Goal: Information Seeking & Learning: Learn about a topic

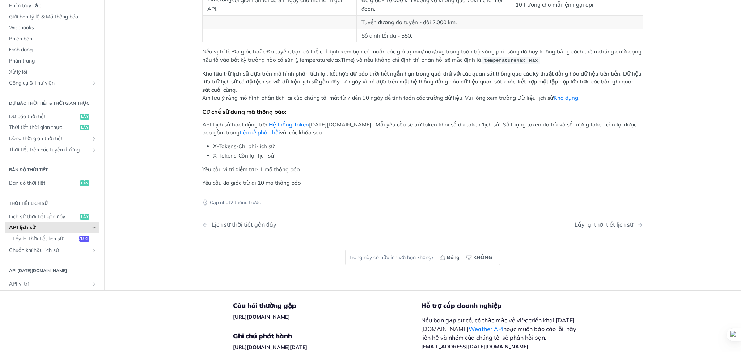
scroll to position [337, 0]
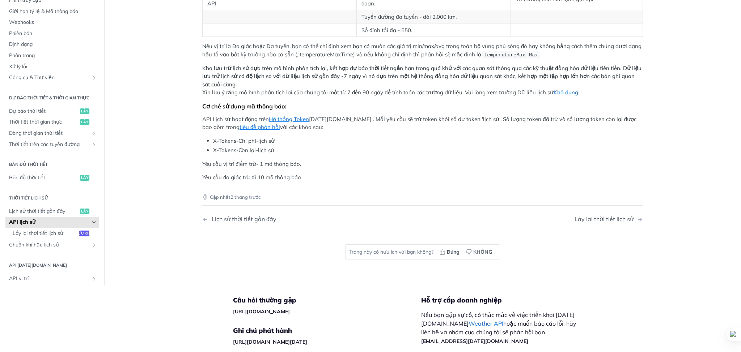
click at [227, 162] on font "Yêu cầu vị trí điểm trừ- 1 mã thông báo." at bounding box center [251, 164] width 99 height 7
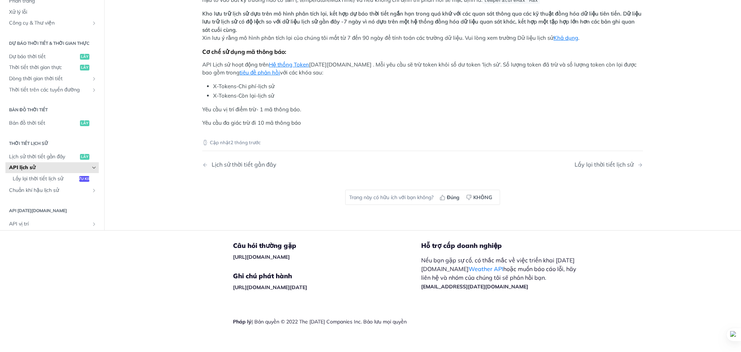
scroll to position [400, 0]
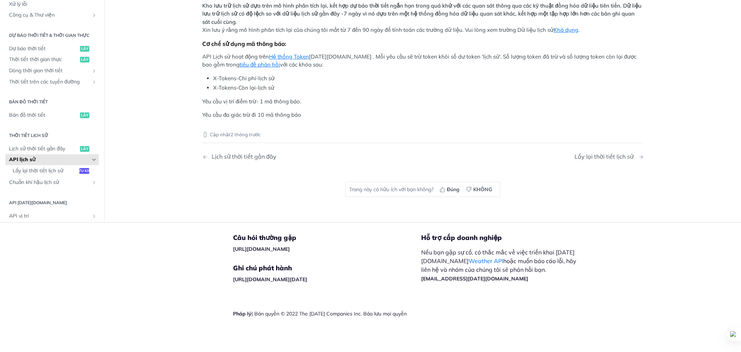
click at [615, 153] on font "Lấy lại thời tiết lịch sử" at bounding box center [603, 156] width 59 height 7
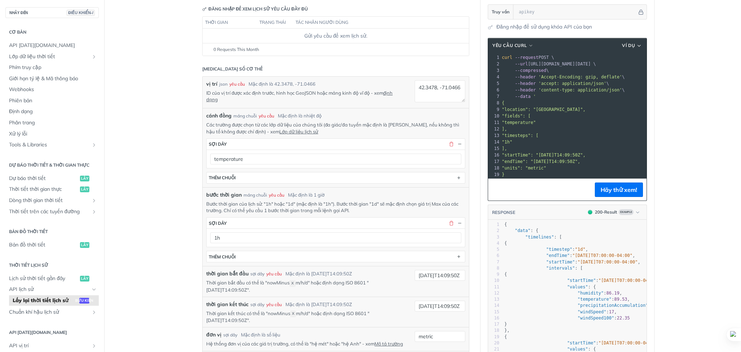
scroll to position [96, 0]
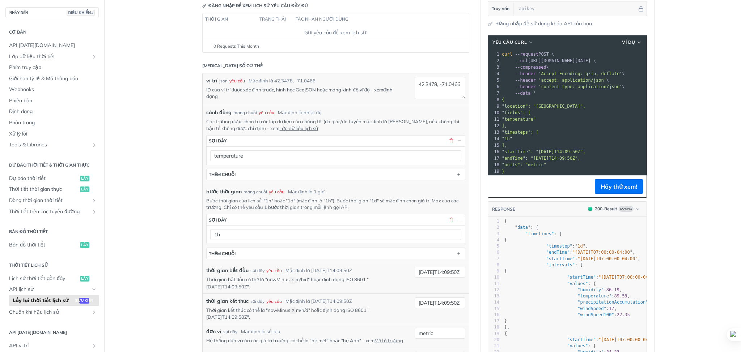
click at [212, 98] on font "định dạng" at bounding box center [299, 93] width 186 height 12
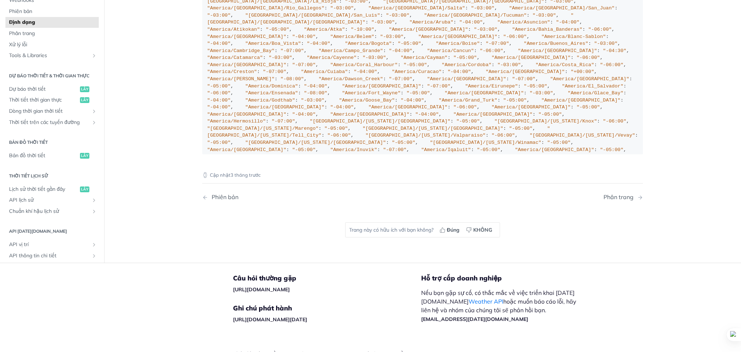
scroll to position [819, 0]
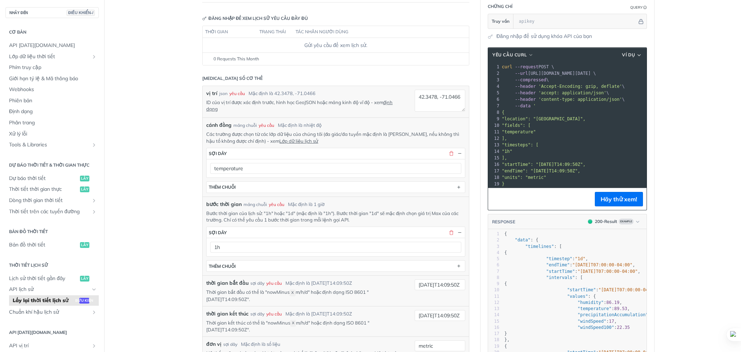
scroll to position [96, 0]
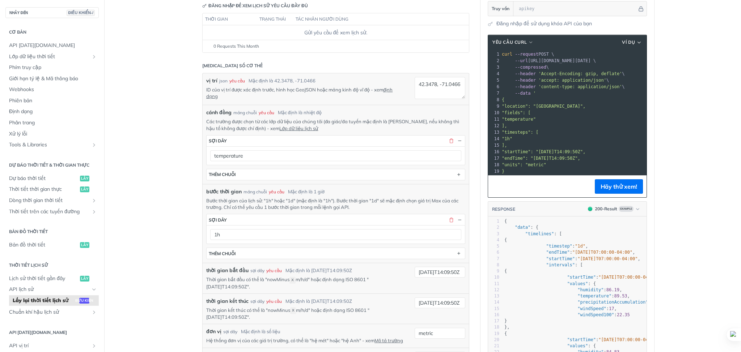
click at [144, 154] on main "NHẢY ĐẾN ĐIỀU KHIỂN-/ Cơ bản API Tomorrow.io Lớp dữ liệu thời tiết Lõi Dự báo x…" at bounding box center [370, 286] width 741 height 686
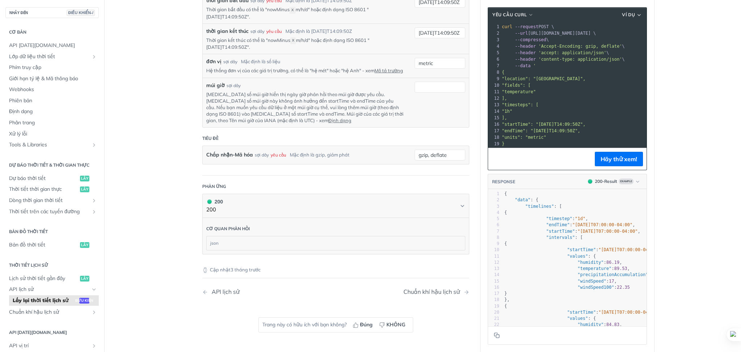
scroll to position [434, 0]
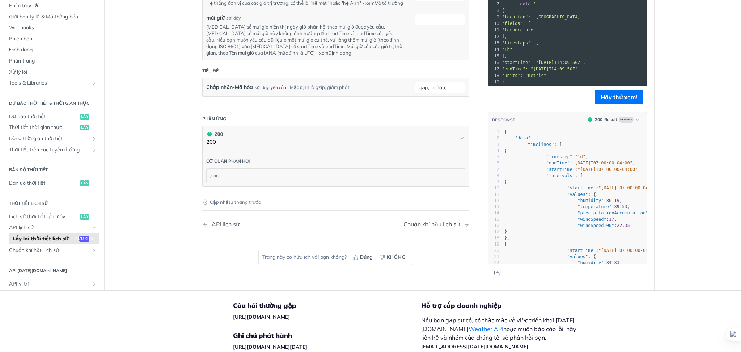
click at [226, 160] on font "Cơ quan phản hồi" at bounding box center [227, 160] width 43 height 5
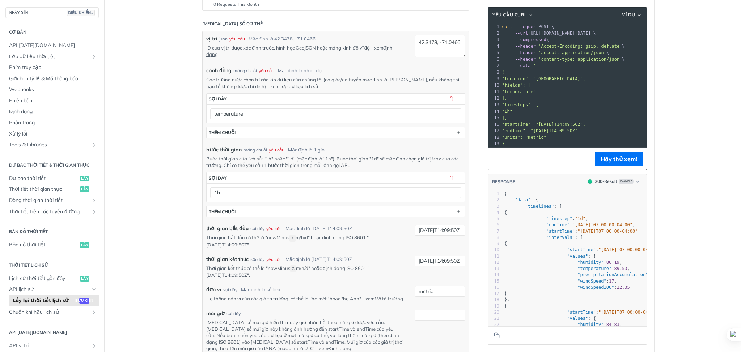
scroll to position [145, 0]
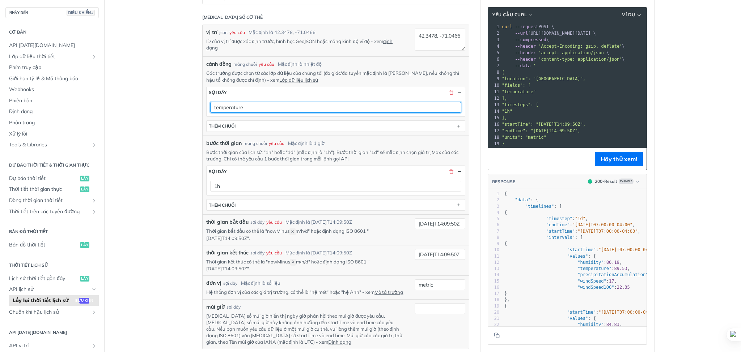
click at [342, 112] on input "temperature" at bounding box center [335, 107] width 251 height 11
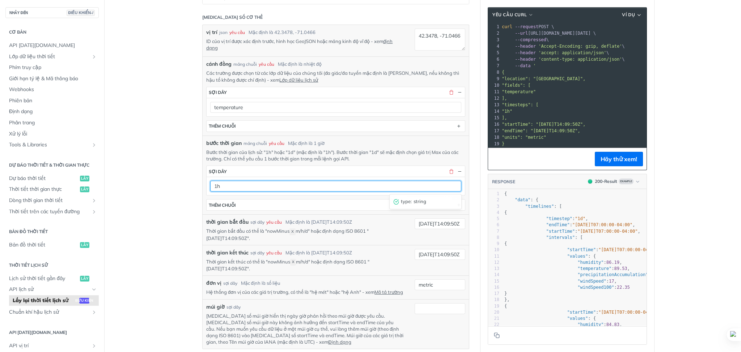
click at [295, 188] on input "1h" at bounding box center [335, 186] width 251 height 11
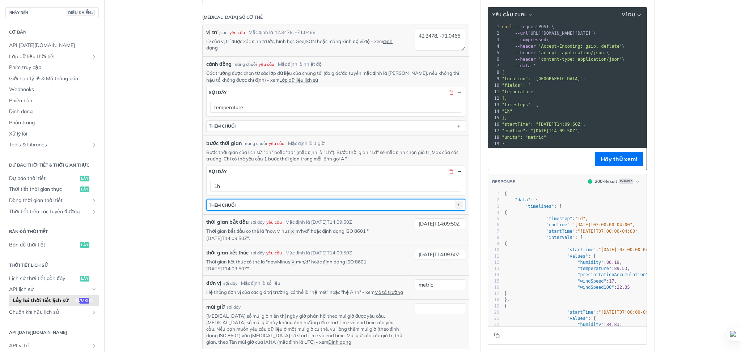
click at [457, 204] on icon "button" at bounding box center [459, 205] width 8 height 8
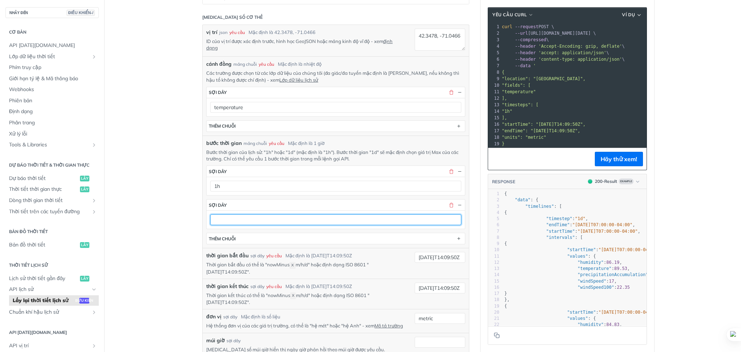
click at [307, 222] on input "text" at bounding box center [335, 219] width 251 height 11
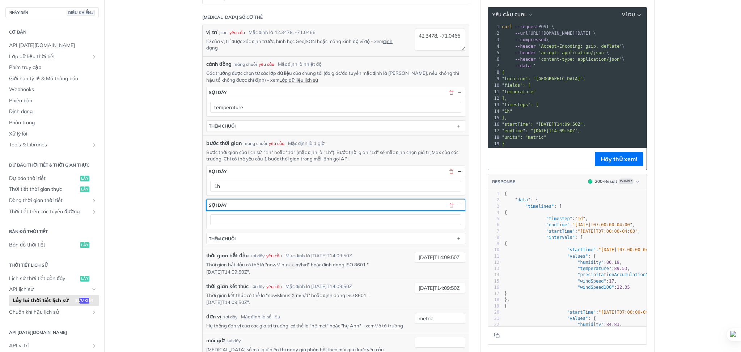
click at [458, 202] on button "sợi dây" at bounding box center [335, 205] width 258 height 11
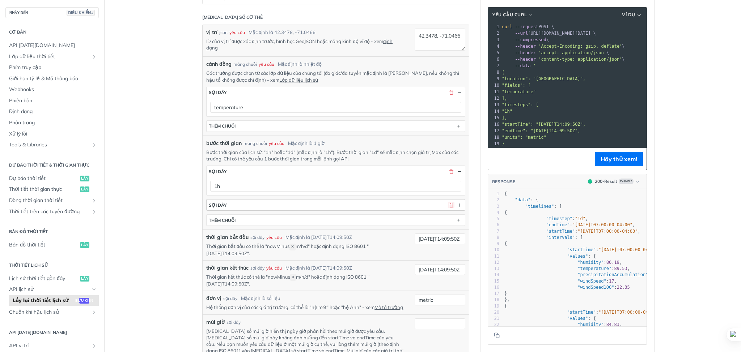
click at [448, 205] on button "button" at bounding box center [451, 205] width 7 height 7
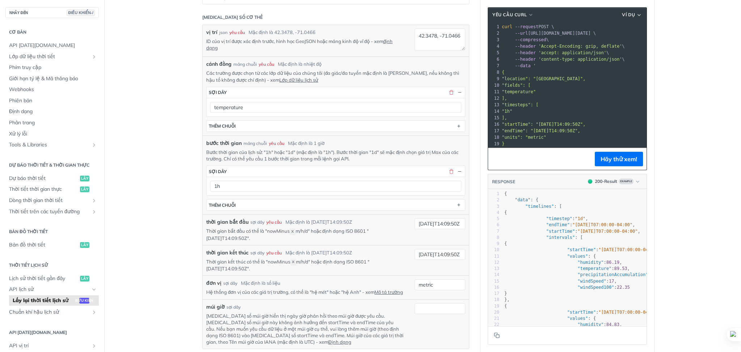
click at [250, 166] on section "sợi dây 1h" at bounding box center [335, 181] width 259 height 30
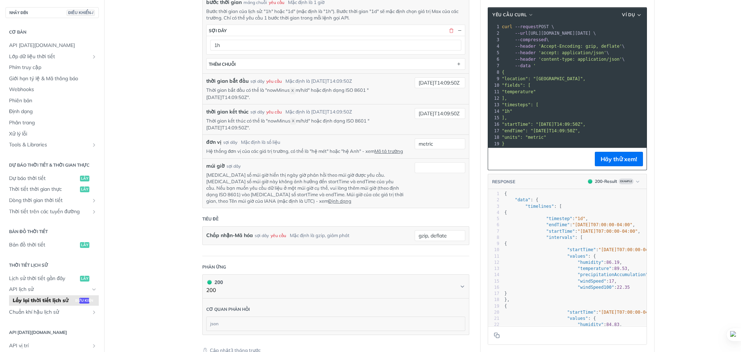
scroll to position [289, 0]
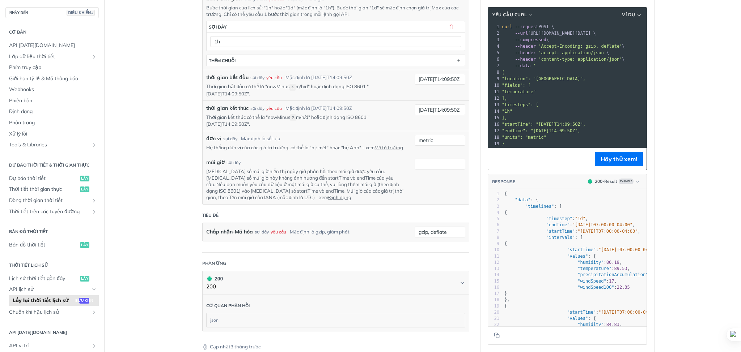
click at [438, 173] on div "múi giờ sợi dây Tham số múi giờ hiển thị ngày giờ phản hồi theo múi giờ được yê…" at bounding box center [335, 180] width 259 height 42
click at [440, 168] on input "múi giờ" at bounding box center [439, 164] width 51 height 11
click at [603, 163] on font "Hãy thử xem!" at bounding box center [618, 158] width 37 height 7
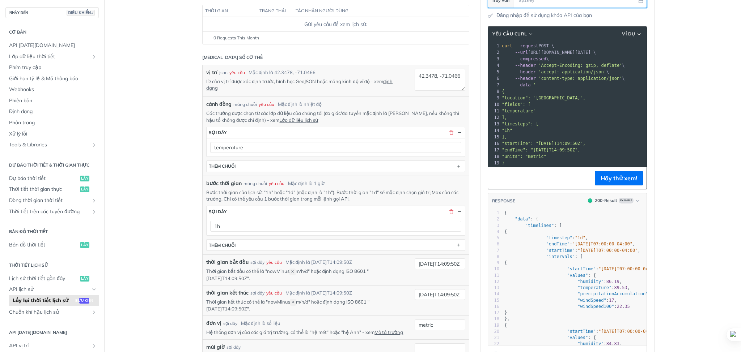
scroll to position [48, 0]
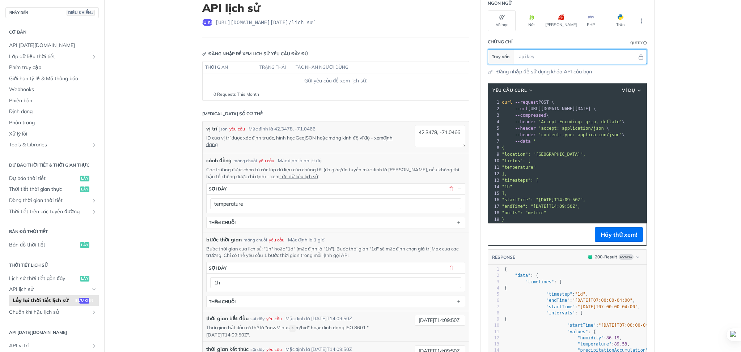
paste input "ZxKgVdY8viAFA6nZE7GLQJDjlumxZJdD"
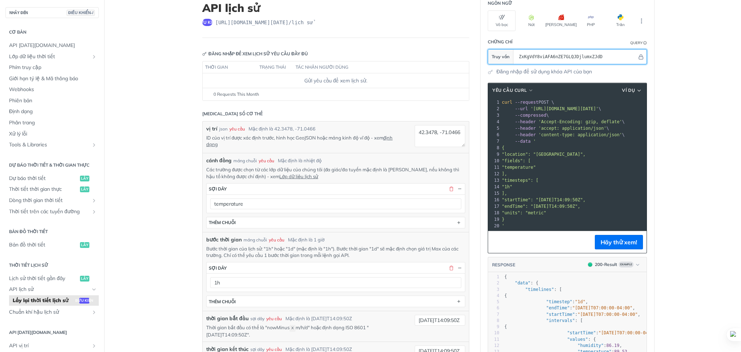
scroll to position [1, 0]
type input "ZxKgVdY8viAFA6nZE7GLQJDjlumxZJdD"
click at [619, 246] on font "Hãy thử xem!" at bounding box center [618, 242] width 37 height 7
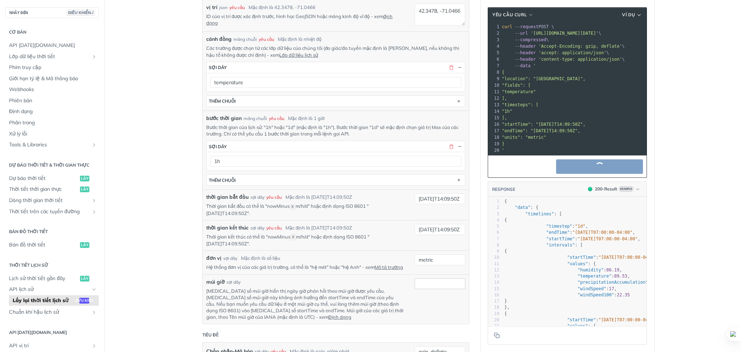
scroll to position [193, 0]
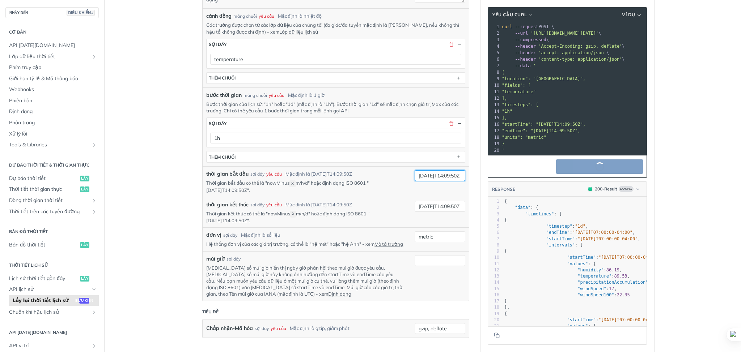
click at [423, 177] on input "2019-03-20T14:09:50Z" at bounding box center [439, 175] width 51 height 11
click at [432, 177] on input "2019-03-20T14:09:50Z" at bounding box center [439, 175] width 51 height 11
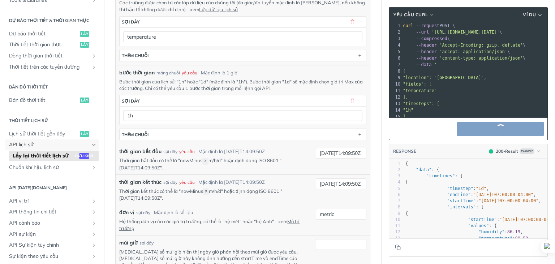
scroll to position [217, 0]
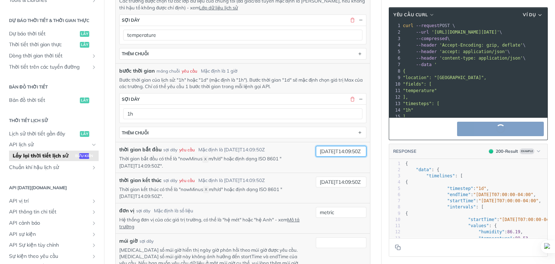
click at [322, 149] on input "2019-03-20T14:09:50Z" at bounding box center [341, 151] width 51 height 11
type input "2025-03-20T14:09:50Z"
drag, startPoint x: 320, startPoint y: 182, endPoint x: 325, endPoint y: 182, distance: 5.4
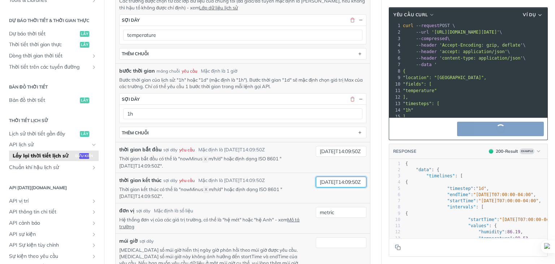
click at [325, 182] on input "2019-03-28T14:09:50Z" at bounding box center [341, 182] width 51 height 11
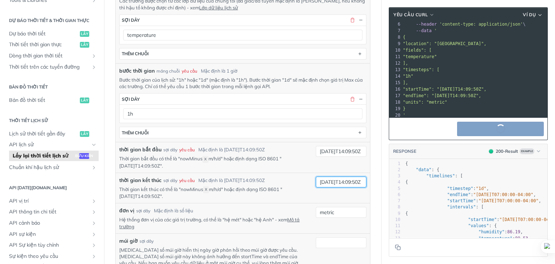
scroll to position [43, 0]
type input "2025-03-28T14:09:50Z"
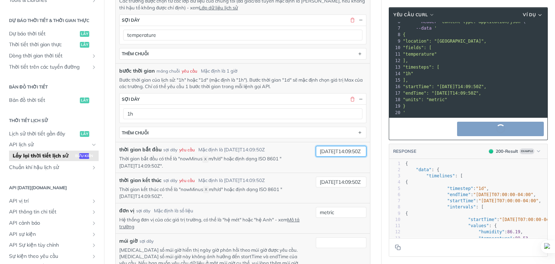
click at [335, 150] on input "2025-03-20T14:09:50Z" at bounding box center [341, 151] width 51 height 11
type input "2025-09-20T14:09:50Z"
click at [331, 180] on input "2025-03-28T14:09:50Z" at bounding box center [341, 182] width 51 height 11
type input "2025-09-28T14:09:50Z"
drag, startPoint x: 336, startPoint y: 153, endPoint x: 342, endPoint y: 152, distance: 5.9
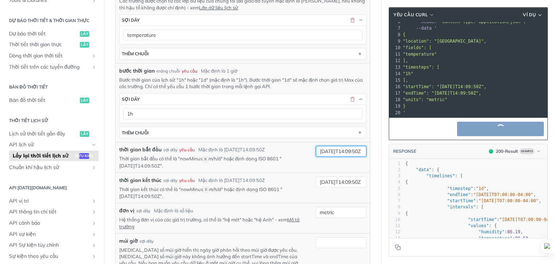
click at [342, 152] on input "2025-09-20T14:09:50Z" at bounding box center [341, 151] width 51 height 11
type input "2025-09-1T14:09:50Z"
click at [341, 181] on input "2025-09-28T14:09:50Z" at bounding box center [341, 182] width 51 height 11
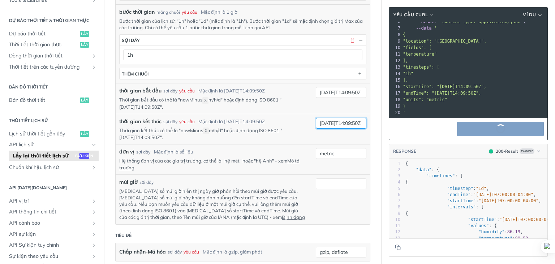
scroll to position [289, 0]
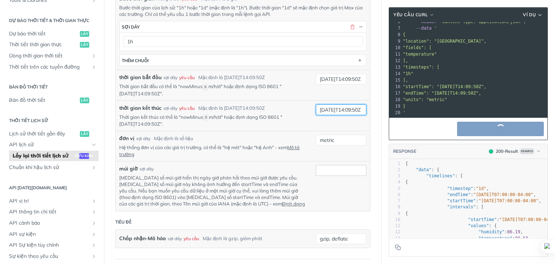
type input "2025-09-1T14:09:50Z"
click at [322, 167] on input "múi giờ" at bounding box center [341, 170] width 51 height 11
click at [341, 165] on input "múi giờ" at bounding box center [341, 170] width 51 height 11
paste input "Asia/Ho_Chi_Minh"
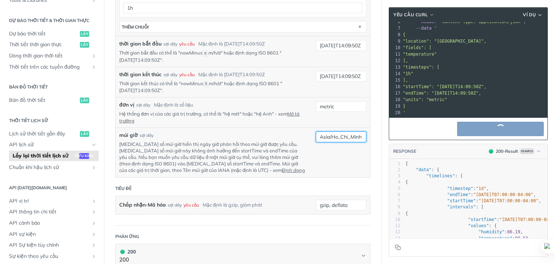
scroll to position [325, 0]
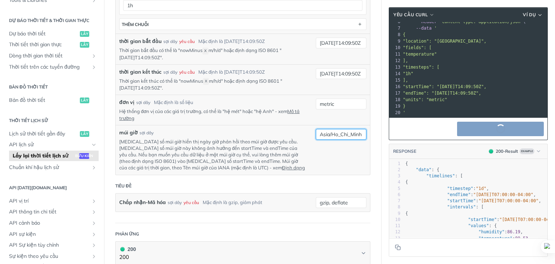
type input "Asia/Ho_Chi_Minh"
click at [336, 165] on div "múi giờ sợi dây Tham số múi giờ hiển thị ngày giờ phản hồi theo múi giờ được yê…" at bounding box center [242, 150] width 247 height 42
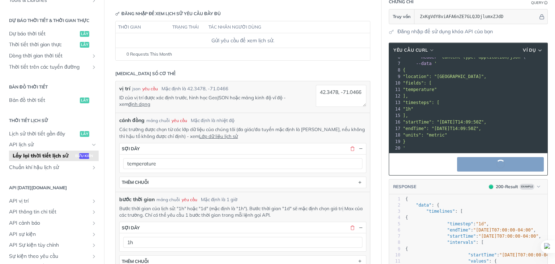
scroll to position [72, 0]
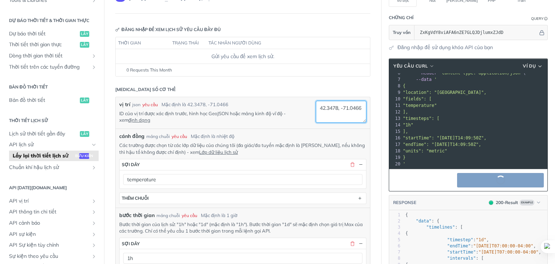
drag, startPoint x: 333, startPoint y: 107, endPoint x: 315, endPoint y: 107, distance: 18.4
click at [316, 107] on textarea "42.3478, -71.0466" at bounding box center [341, 112] width 51 height 22
paste textarea "21,028333"
drag, startPoint x: 313, startPoint y: 114, endPoint x: 335, endPoint y: 114, distance: 21.7
click at [335, 114] on textarea "42.3478, -71.0466" at bounding box center [341, 112] width 51 height 22
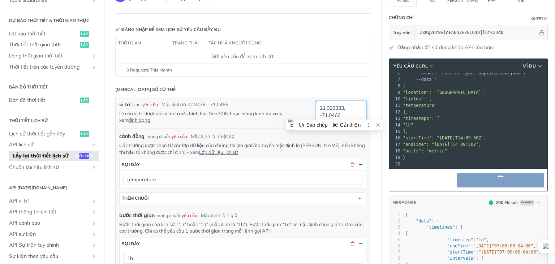
paste textarea "105,853333"
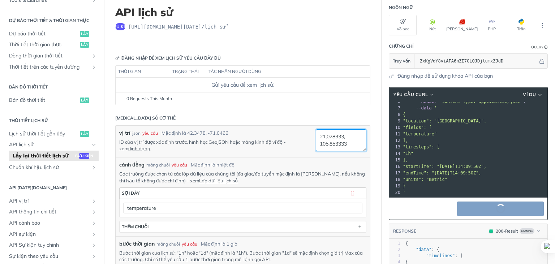
scroll to position [36, 0]
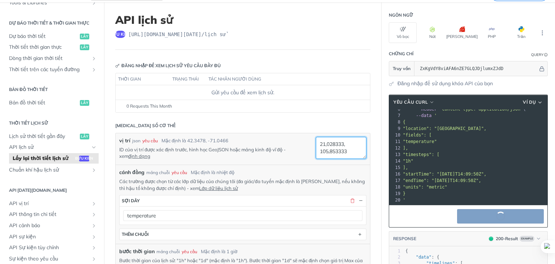
type textarea "21,028333, 105,853333"
click at [236, 92] on font "Gửi yêu cầu để xem lịch sử." at bounding box center [243, 92] width 63 height 7
drag, startPoint x: 348, startPoint y: 153, endPoint x: 303, endPoint y: 141, distance: 47.1
click at [303, 141] on div "vị trí json yêu cầu Mặc định là 42.3478, -71.0466 ID của vị trí được xác định t…" at bounding box center [242, 149] width 247 height 24
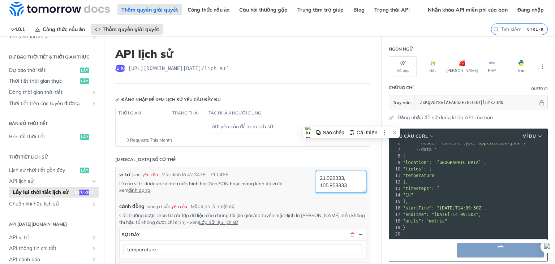
scroll to position [0, 0]
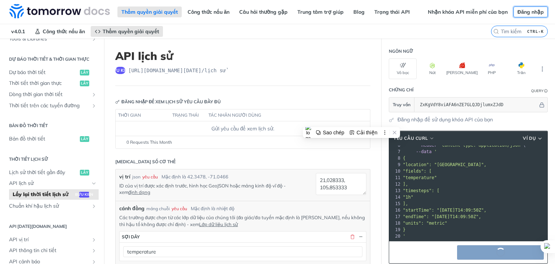
click at [534, 14] on font "Đăng nhập" at bounding box center [531, 12] width 26 height 7
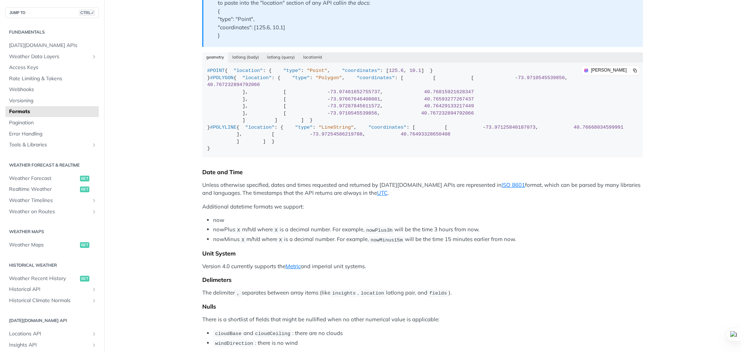
scroll to position [241, 0]
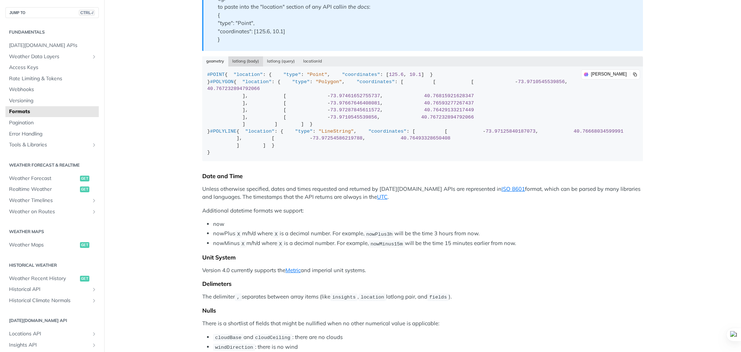
click at [244, 63] on button "latlong (body)" at bounding box center [245, 61] width 35 height 10
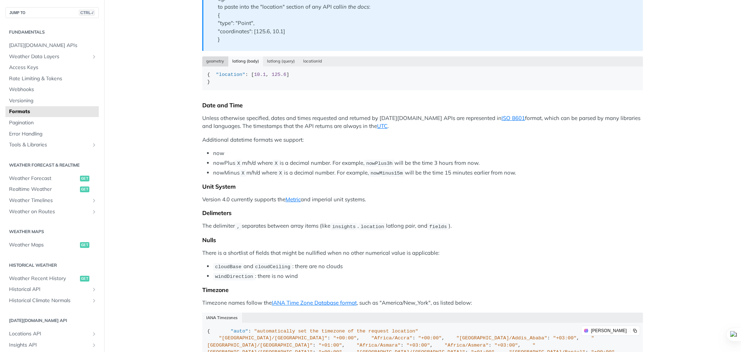
click at [219, 63] on button "geometry" at bounding box center [215, 61] width 26 height 10
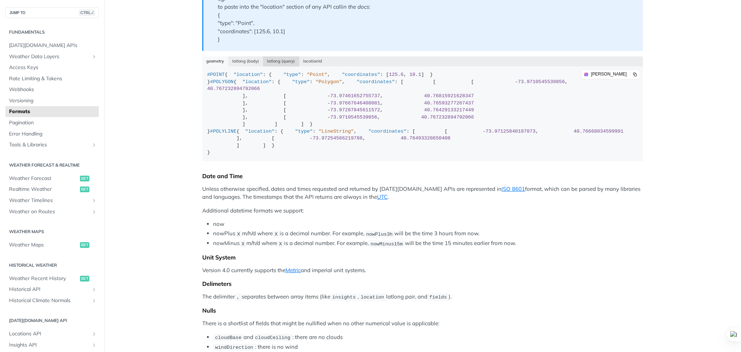
click at [263, 61] on button "latlong (query)" at bounding box center [281, 61] width 36 height 10
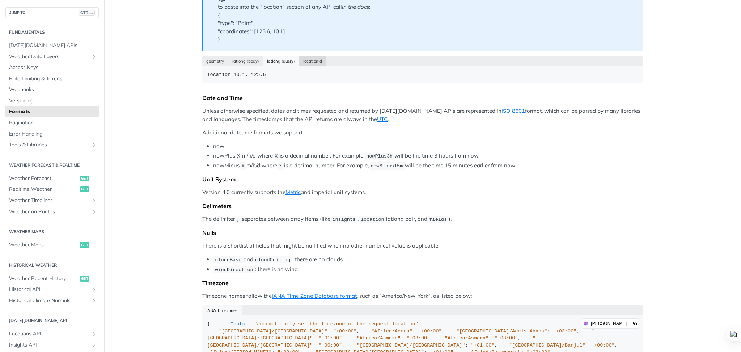
click at [312, 61] on button "locationId" at bounding box center [312, 61] width 27 height 10
click at [202, 60] on button "geometry" at bounding box center [215, 61] width 26 height 10
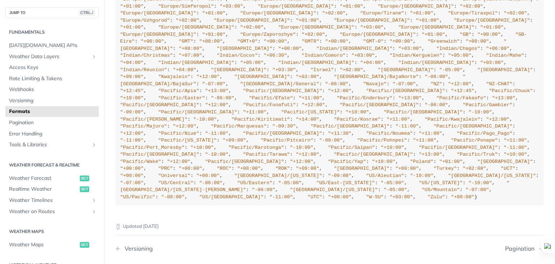
scroll to position [2362, 0]
type button "json"
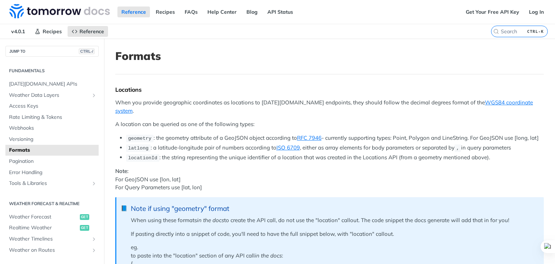
scroll to position [771, 0]
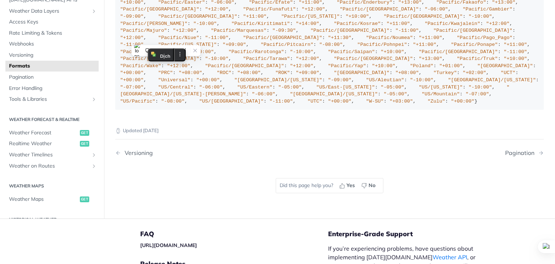
drag, startPoint x: 214, startPoint y: 44, endPoint x: 208, endPoint y: 44, distance: 6.5
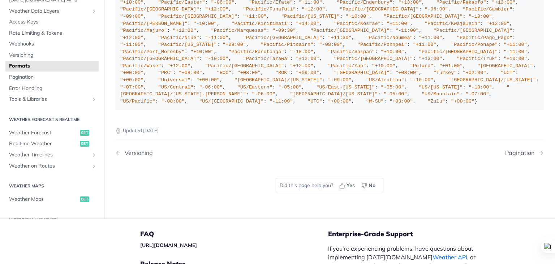
drag, startPoint x: 132, startPoint y: 90, endPoint x: 176, endPoint y: 92, distance: 44.2
copy span "Asia/Ho_Chi_Minh"
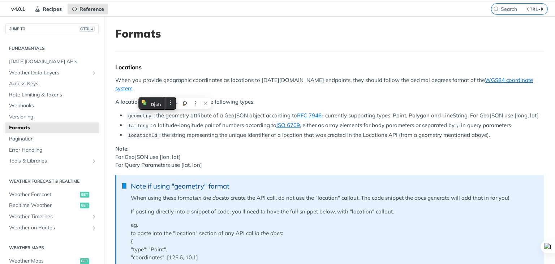
scroll to position [11, 0]
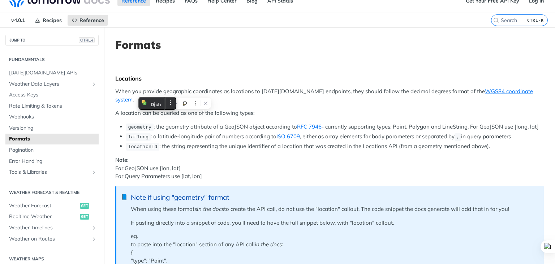
click at [226, 123] on li "geometry : the geometry attribute of a GeoJSON object according to RFC 7946 - c…" at bounding box center [335, 127] width 418 height 8
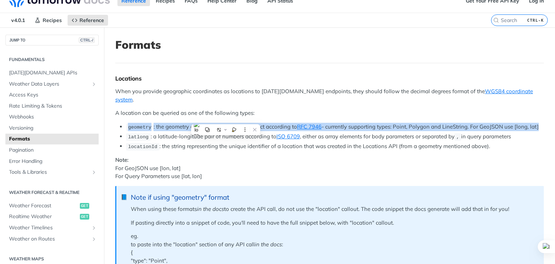
click at [226, 123] on li "geometry : the geometry attribute of a GeoJSON object according to RFC 7946 - c…" at bounding box center [335, 127] width 418 height 8
click at [281, 123] on li "geometry : the geometry attribute of a GeoJSON object according to RFC 7946 - c…" at bounding box center [335, 127] width 418 height 8
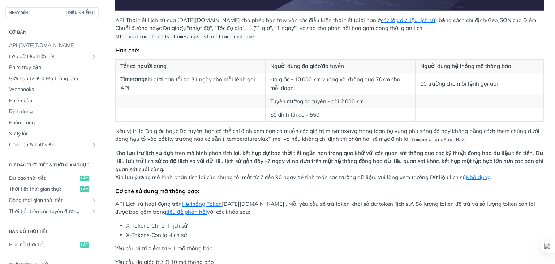
scroll to position [267, 0]
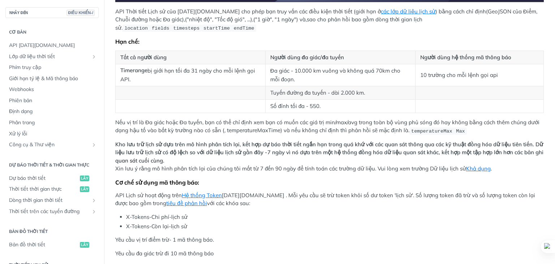
click at [312, 127] on font ", temperatureMaxTime) và nếu không chỉ định thì phản hồi sẽ mặc định là" at bounding box center [317, 130] width 184 height 7
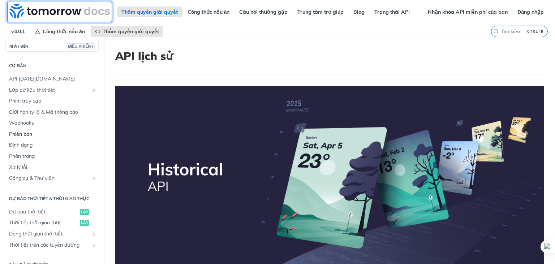
scroll to position [0, 0]
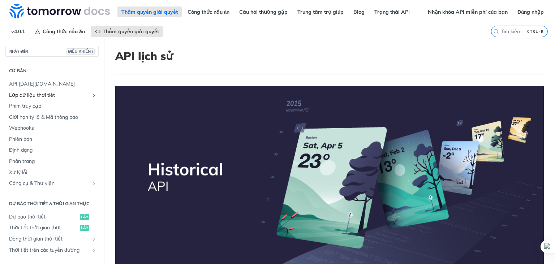
click at [38, 94] on font "Lớp dữ liệu thời tiết" at bounding box center [32, 95] width 46 height 7
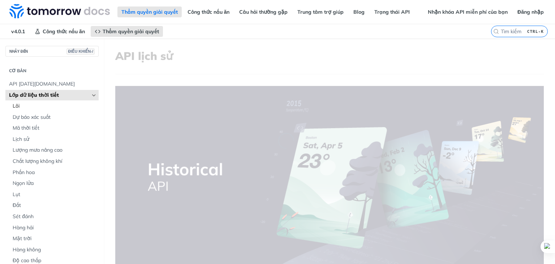
click at [31, 105] on span "Lõi" at bounding box center [55, 106] width 84 height 7
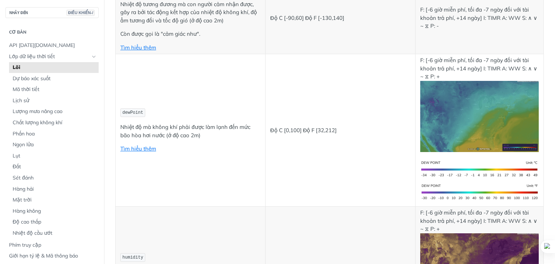
scroll to position [289, 0]
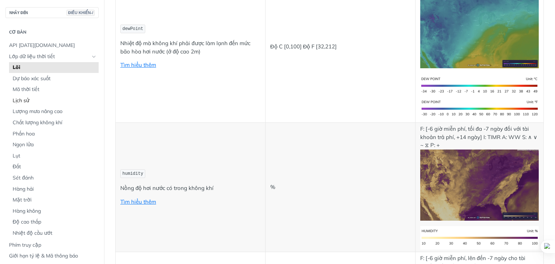
click at [27, 98] on font "Lịch sử" at bounding box center [21, 100] width 17 height 7
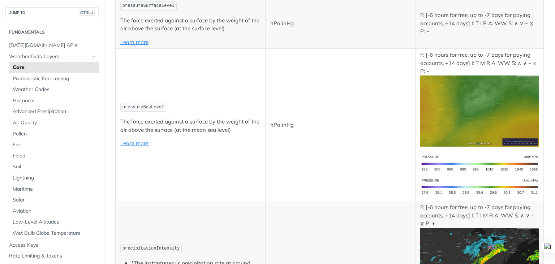
scroll to position [311, 0]
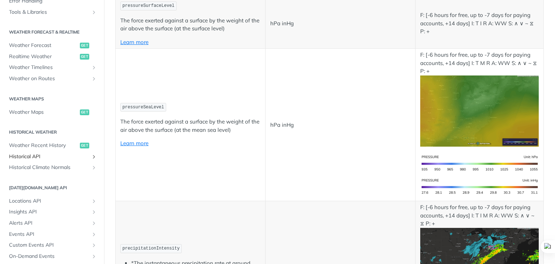
click at [82, 155] on span "Historical API" at bounding box center [49, 156] width 80 height 7
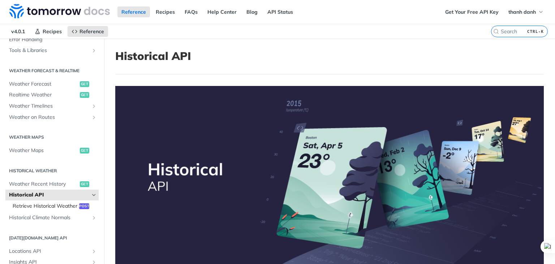
click at [46, 208] on span "Retrieve Historical Weather" at bounding box center [45, 206] width 65 height 7
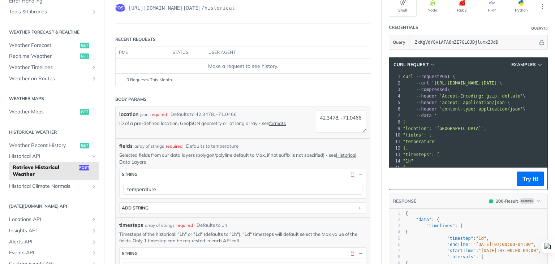
scroll to position [72, 0]
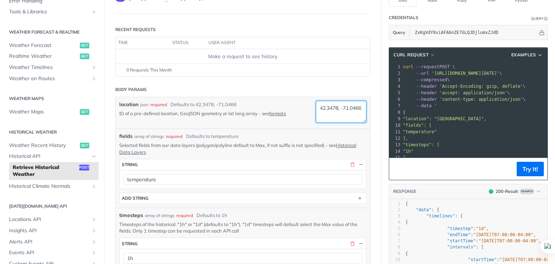
drag, startPoint x: 349, startPoint y: 115, endPoint x: 294, endPoint y: 102, distance: 56.5
click at [294, 102] on div "location json required Defaults to 42.3478, -71.0466 ID of a pre-defined locati…" at bounding box center [242, 113] width 247 height 24
paste textarea "21,028333, 105,853333"
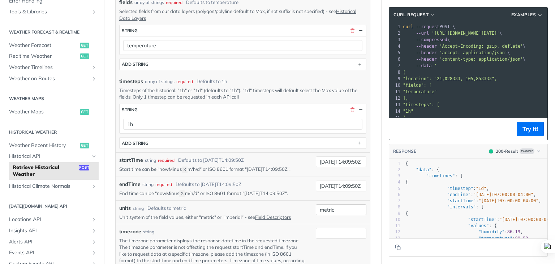
scroll to position [253, 0]
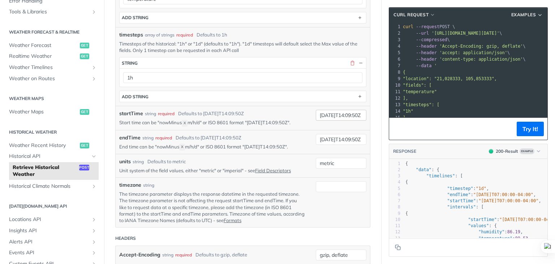
type textarea "21,028333, 105,853333"
drag, startPoint x: 320, startPoint y: 113, endPoint x: 327, endPoint y: 113, distance: 6.9
click at [327, 113] on input "[DATE]T14:09:50Z" at bounding box center [341, 115] width 51 height 11
click at [333, 114] on input "[DATE]T14:09:50Z" at bounding box center [341, 115] width 51 height 11
click at [338, 113] on input "[DATE]T14:09:50Z" at bounding box center [341, 115] width 51 height 11
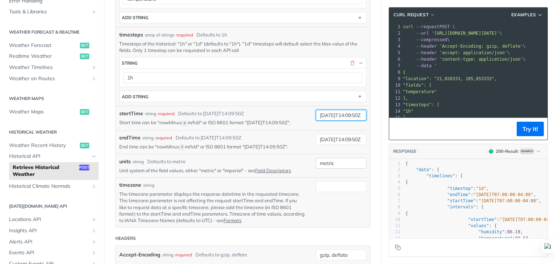
type input "[DATE]T14:09:50Z"
click at [342, 167] on input "metric" at bounding box center [341, 163] width 51 height 11
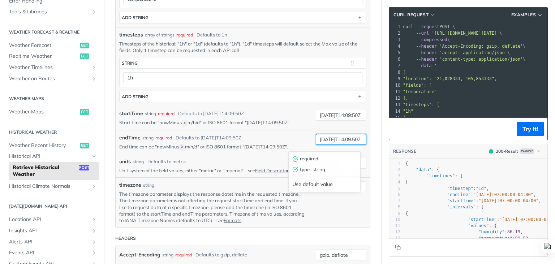
drag, startPoint x: 321, startPoint y: 144, endPoint x: 325, endPoint y: 144, distance: 4.3
click at [325, 144] on input "[DATE]T14:09:50Z" at bounding box center [341, 139] width 51 height 11
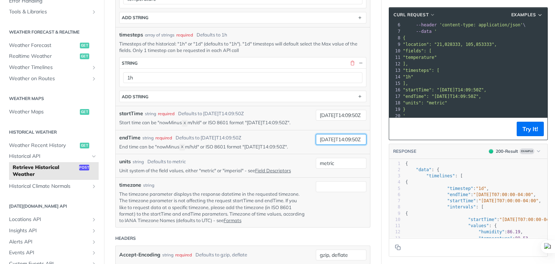
scroll to position [43, 0]
click at [334, 144] on input "[DATE]T14:09:50Z" at bounding box center [341, 139] width 51 height 11
click at [341, 144] on input "[DATE]T14:09:50Z" at bounding box center [341, 139] width 51 height 11
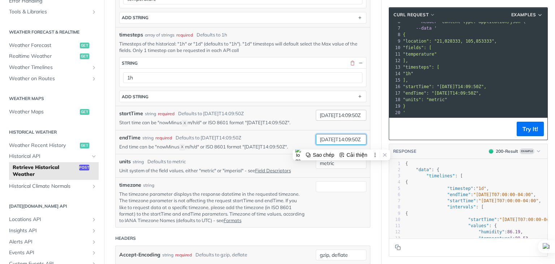
type input "[DATE]T14:09:50Z"
click at [337, 115] on input "[DATE]T14:09:50Z" at bounding box center [341, 115] width 51 height 11
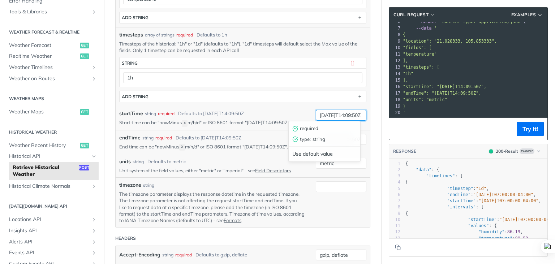
drag, startPoint x: 339, startPoint y: 115, endPoint x: 343, endPoint y: 115, distance: 4.0
click at [343, 115] on input "[DATE]T14:09:50Z" at bounding box center [341, 115] width 51 height 11
click at [328, 112] on input "2025-09-1T14:09:50Z" at bounding box center [341, 115] width 51 height 11
type input "2025-09-1T14:09:50Z"
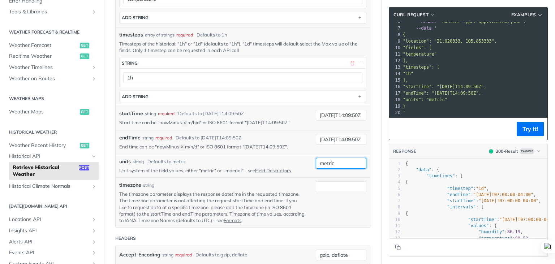
click at [334, 169] on input "metric" at bounding box center [341, 163] width 51 height 11
click at [341, 144] on input "2025-09-28T14:09:50Z" at bounding box center [341, 139] width 51 height 11
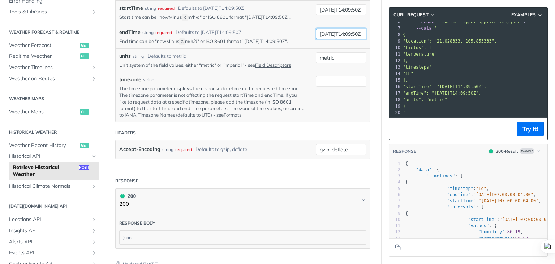
scroll to position [362, 0]
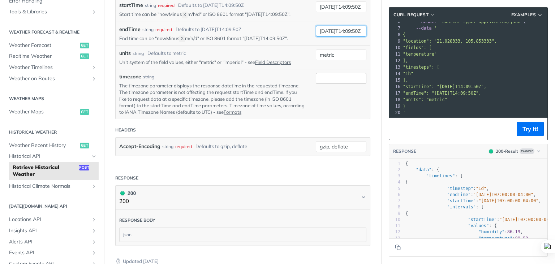
type input "2025-09-10T14:09:50Z"
click at [331, 81] on input "timezone" at bounding box center [341, 78] width 51 height 11
paste input "Asia/Ho_Chi_Minh"
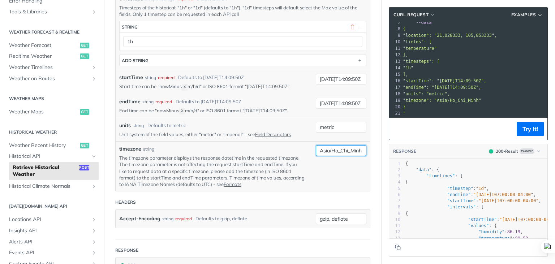
scroll to position [289, 0]
type input "Asia/Ho_Chi_Minh"
click at [524, 131] on button "Try It!" at bounding box center [530, 129] width 27 height 14
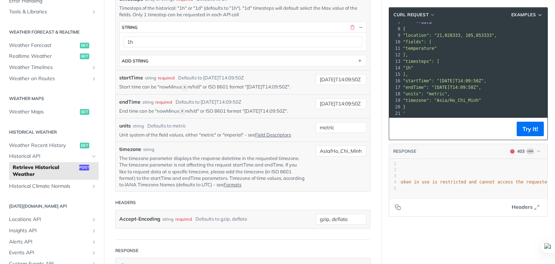
scroll to position [0, 102]
click at [505, 183] on span ""The authentication token in use is restricted and cannot access the requested …" at bounding box center [452, 182] width 232 height 5
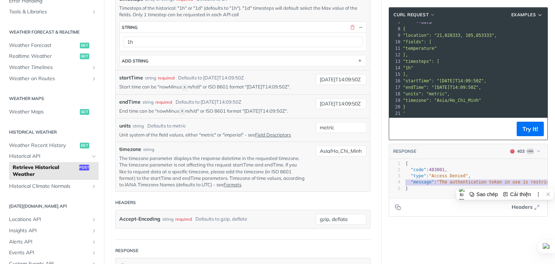
click at [505, 183] on span ""The authentication token in use is restricted and cannot access the requested …" at bounding box center [553, 182] width 232 height 5
type textarea ""message": "The authentication token in use is restricted and cannot access the…"
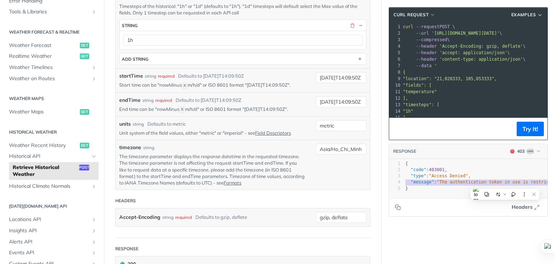
scroll to position [290, 0]
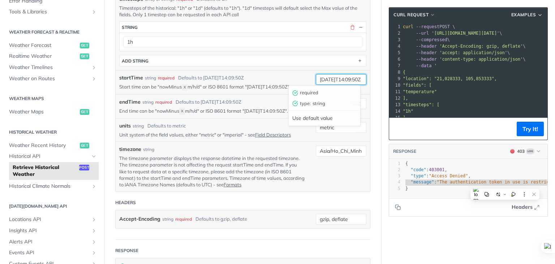
drag, startPoint x: 330, startPoint y: 80, endPoint x: 334, endPoint y: 80, distance: 4.4
click at [334, 80] on input "2025-09-1T14:09:50Z" at bounding box center [341, 79] width 51 height 11
type input "2025-07-1T14:09:50Z"
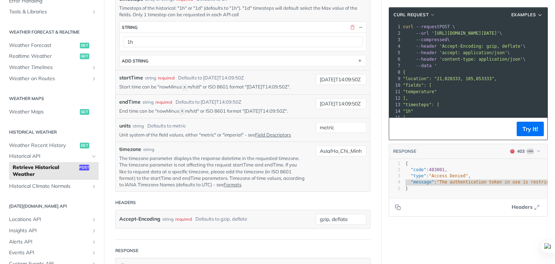
click at [293, 67] on div "timesteps array of strings required Defaults to 1h Timesteps of the historical:…" at bounding box center [243, 30] width 255 height 79
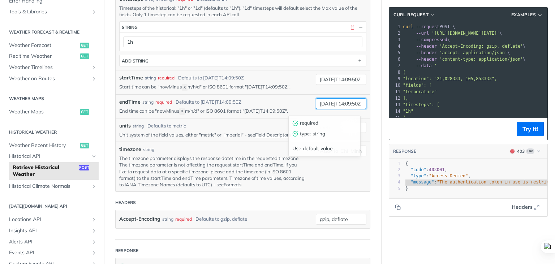
drag, startPoint x: 330, startPoint y: 109, endPoint x: 334, endPoint y: 109, distance: 4.3
click at [334, 109] on input "2025-09-10T14:09:50Z" at bounding box center [341, 103] width 51 height 11
type input "2025-07-10T14:09:50Z"
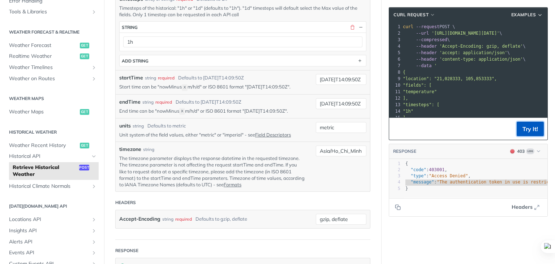
click at [520, 127] on button "Try It!" at bounding box center [530, 129] width 27 height 14
click at [449, 175] on span ""Access Denied"" at bounding box center [448, 176] width 39 height 5
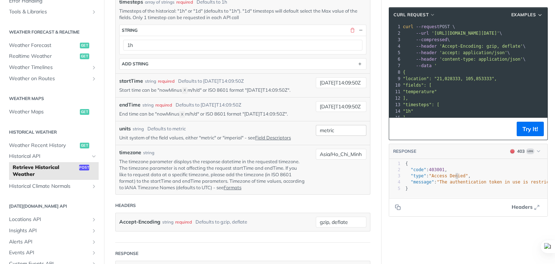
scroll to position [307, 0]
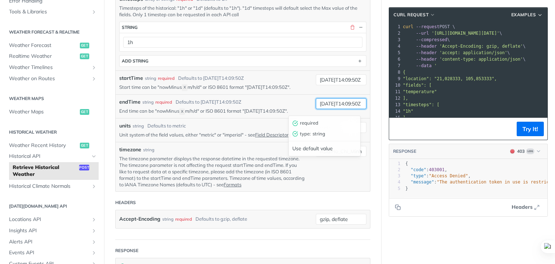
click at [333, 106] on input "2025-07-10T14:09:50Z" at bounding box center [341, 103] width 51 height 11
click at [340, 107] on input "2025-09-10T14:09:50Z" at bounding box center [341, 103] width 51 height 11
drag, startPoint x: 336, startPoint y: 108, endPoint x: 342, endPoint y: 108, distance: 6.5
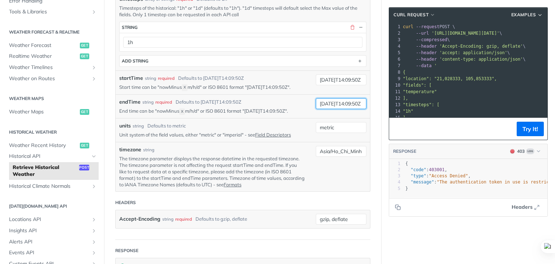
click at [342, 108] on input "2025-09-10T14:09:50Z" at bounding box center [341, 103] width 51 height 11
type input "2025-09-3T14:09:50Z"
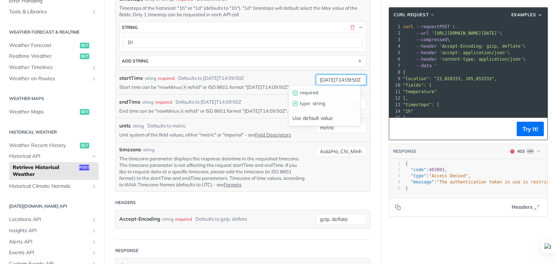
click at [330, 79] on input "2025-07-1T14:09:50Z" at bounding box center [341, 79] width 51 height 11
type input "2025-09-1T14:09:50Z"
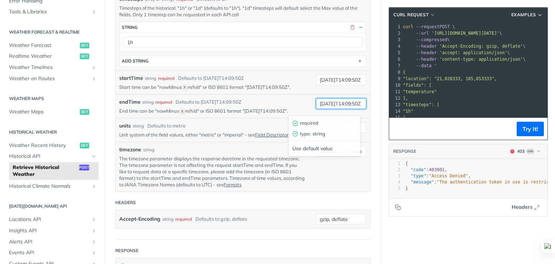
click at [339, 108] on input "2025-09-3T14:09:50Z" at bounding box center [341, 103] width 51 height 11
type input "2025-09-2T14:09:50Z"
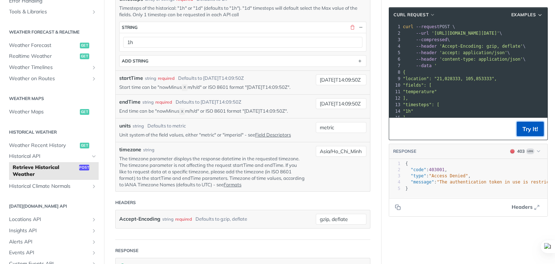
click at [526, 132] on button "Try It!" at bounding box center [530, 129] width 27 height 14
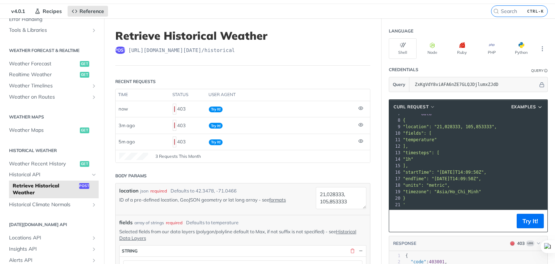
scroll to position [17, 0]
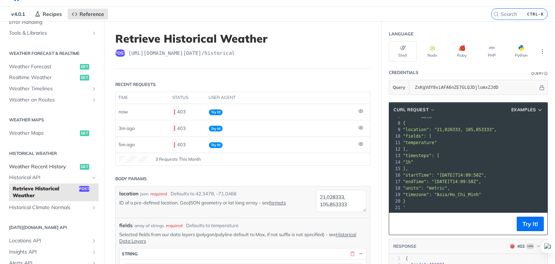
click at [44, 168] on span "Weather Recent History" at bounding box center [43, 166] width 69 height 7
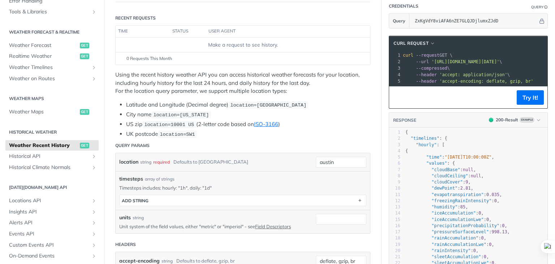
scroll to position [108, 0]
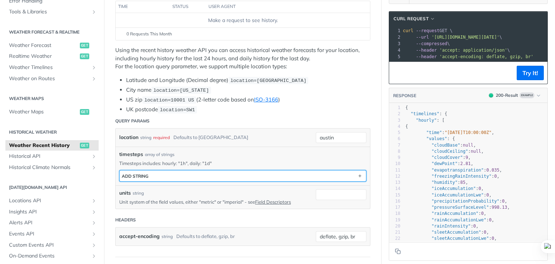
click at [236, 176] on button "ADD string" at bounding box center [243, 176] width 247 height 11
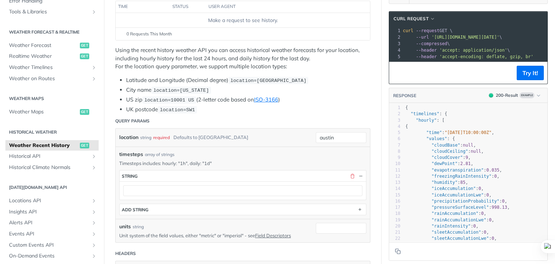
click at [247, 129] on div "location string required Defaults to austin austin" at bounding box center [243, 138] width 255 height 18
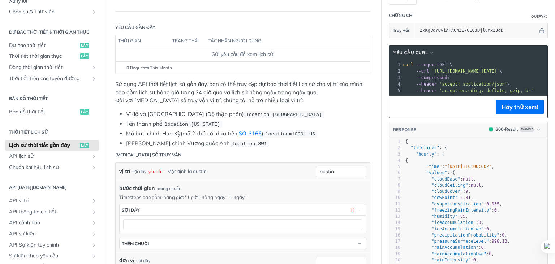
scroll to position [72, 0]
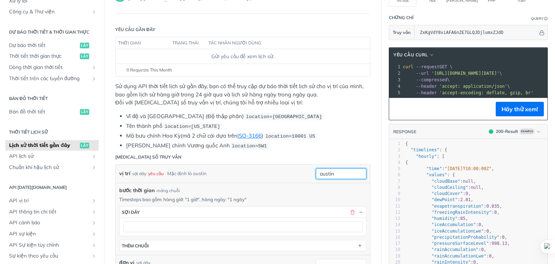
click at [327, 176] on input "austin" at bounding box center [341, 173] width 51 height 11
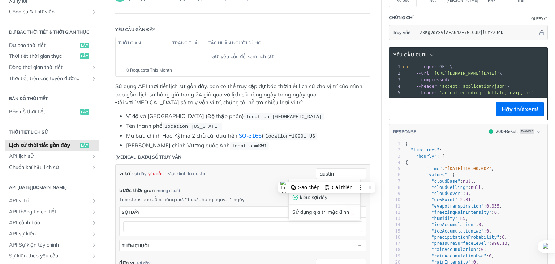
click at [350, 143] on li "Mã bưu chính Vương quốc Anh location=SW1" at bounding box center [248, 146] width 244 height 8
drag, startPoint x: 335, startPoint y: 174, endPoint x: 290, endPoint y: 175, distance: 45.2
click at [290, 175] on div "vị trí sợi dây yêu cầu Mặc định là austin austin yêu cầu kiểu : sợi dây Sử dụng…" at bounding box center [242, 173] width 247 height 11
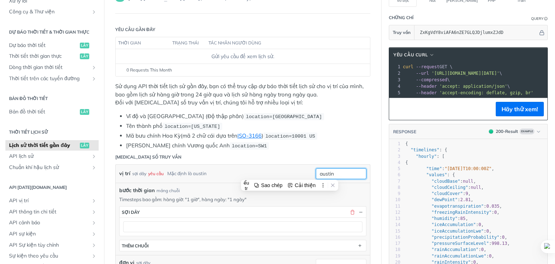
type input "H"
type input "ha noi"
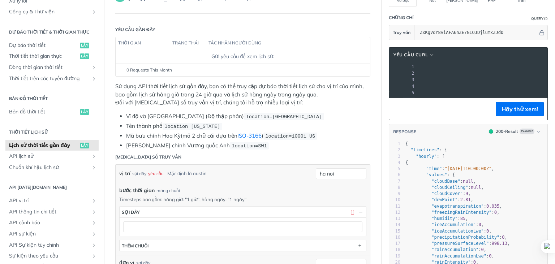
scroll to position [0, 0]
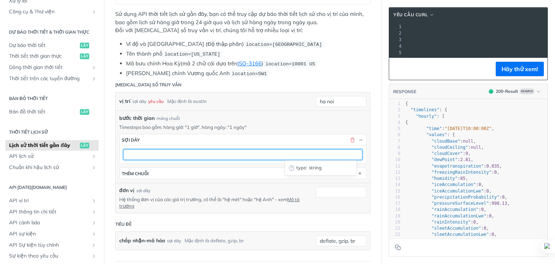
click at [192, 157] on input "text" at bounding box center [242, 154] width 239 height 11
type input "1h"
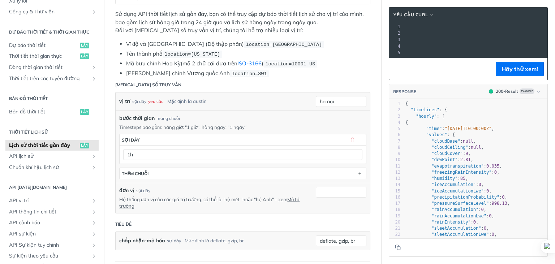
click at [254, 131] on div "bước thời gian sợi dây 1h THÊM chuỗi" at bounding box center [242, 155] width 247 height 49
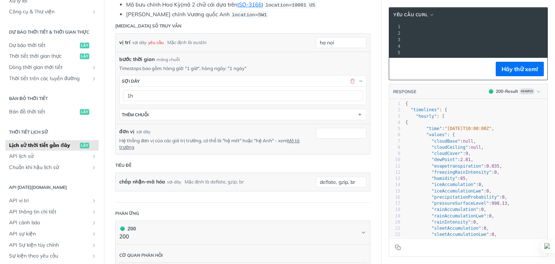
scroll to position [217, 0]
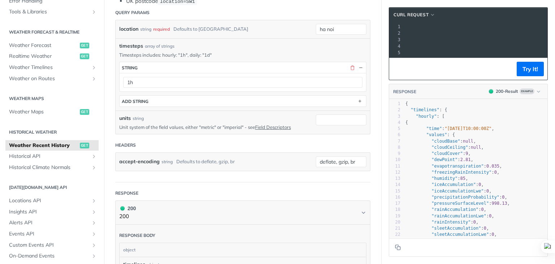
click at [321, 127] on div "units string Unit system of the field values, either "metric" or "imperial" - s…" at bounding box center [242, 123] width 247 height 16
click at [209, 125] on p "Unit system of the field values, either "metric" or "imperial" - see Field Desc…" at bounding box center [212, 127] width 186 height 7
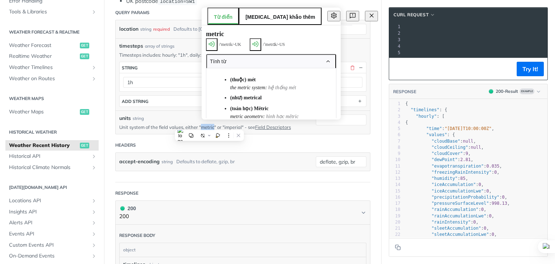
copy p "metric"
click at [354, 118] on input "units" at bounding box center [341, 120] width 51 height 11
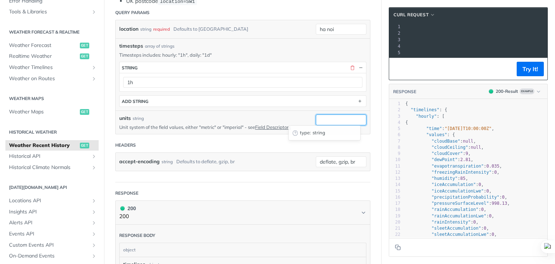
paste input "metric"
type input "metric"
click at [251, 150] on header "Headers" at bounding box center [242, 145] width 255 height 14
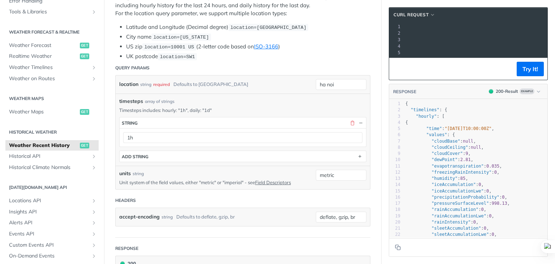
scroll to position [143, 0]
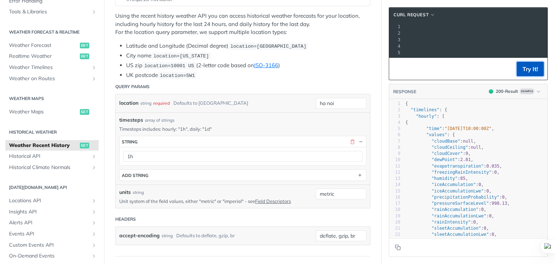
click at [523, 76] on button "Try It!" at bounding box center [530, 69] width 27 height 14
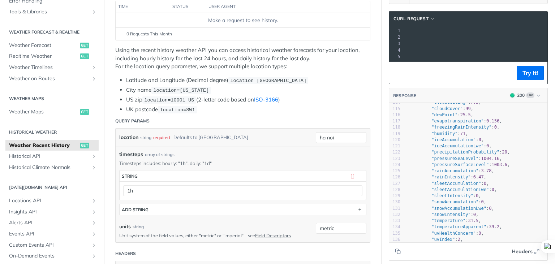
scroll to position [837, 0]
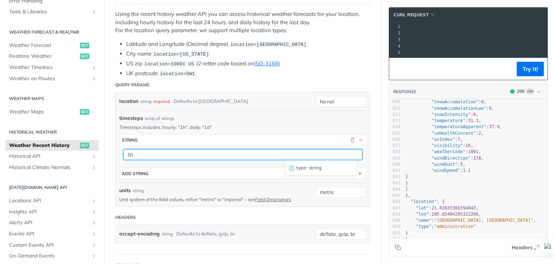
click at [169, 152] on input "1h" at bounding box center [242, 154] width 239 height 11
type input "1"
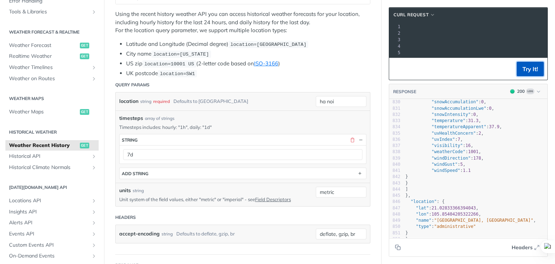
click at [534, 74] on button "Try It!" at bounding box center [530, 69] width 27 height 14
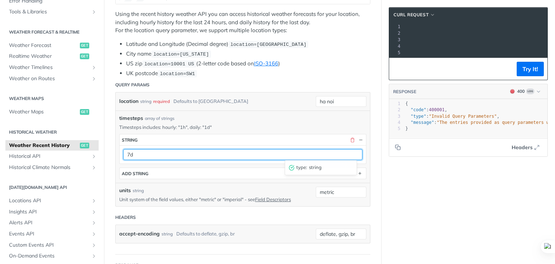
drag, startPoint x: 148, startPoint y: 154, endPoint x: 123, endPoint y: 154, distance: 24.9
click at [123, 154] on input "7d" at bounding box center [242, 154] width 239 height 11
type input "1d"
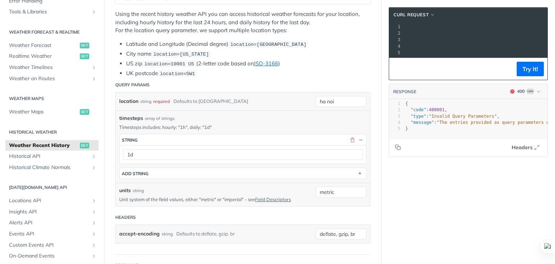
click at [333, 124] on p "Timesteps includes: hourly: "1h", daily: "1d"" at bounding box center [242, 127] width 247 height 7
click at [529, 76] on button "Try It!" at bounding box center [530, 69] width 27 height 14
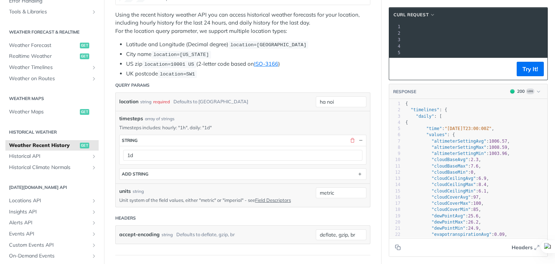
scroll to position [34, 0]
click at [455, 144] on span ""altimeterSettingAvg"" at bounding box center [459, 141] width 55 height 5
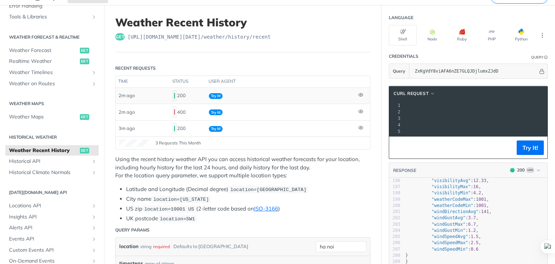
click at [359, 95] on icon at bounding box center [361, 94] width 4 height 3
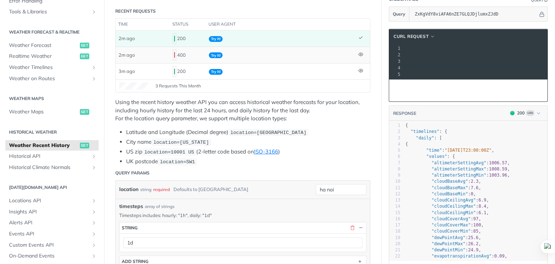
scroll to position [70, 0]
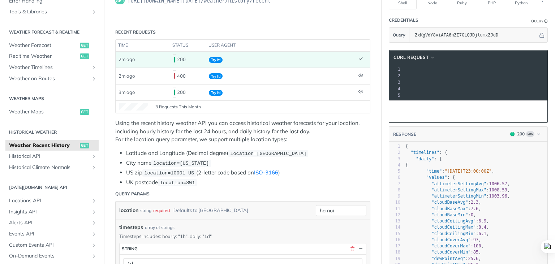
click at [359, 56] on icon at bounding box center [361, 58] width 5 height 5
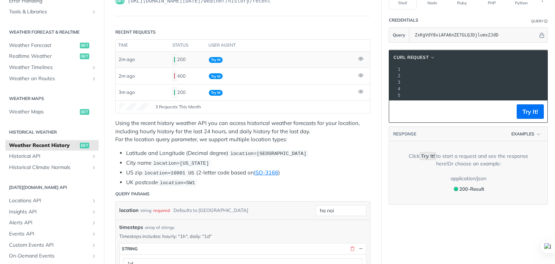
click at [359, 59] on icon at bounding box center [361, 58] width 4 height 3
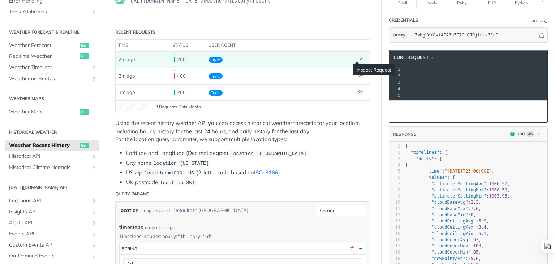
click at [359, 59] on icon at bounding box center [361, 58] width 5 height 5
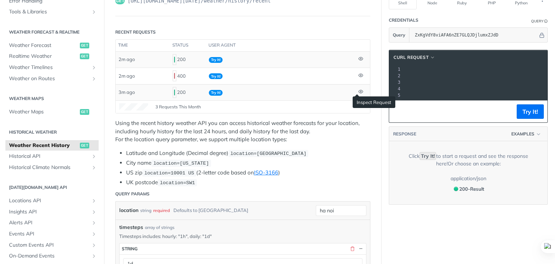
click at [359, 89] on icon at bounding box center [361, 91] width 5 height 5
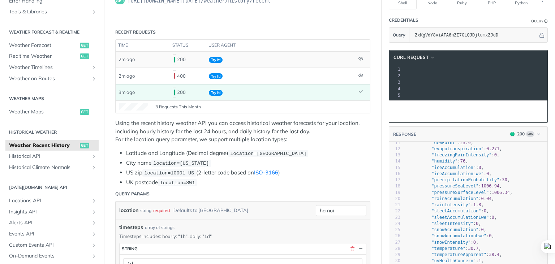
scroll to position [72, 0]
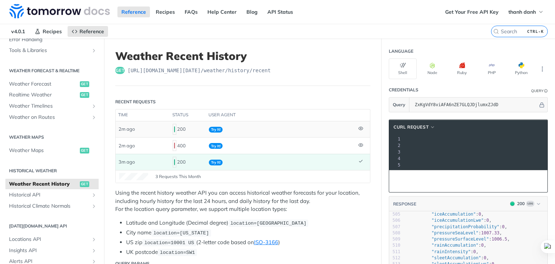
drag, startPoint x: 309, startPoint y: 72, endPoint x: 157, endPoint y: 212, distance: 206.7
click at [157, 212] on div "Using the recent history weather API you can access historical weather forecast…" at bounding box center [242, 223] width 255 height 68
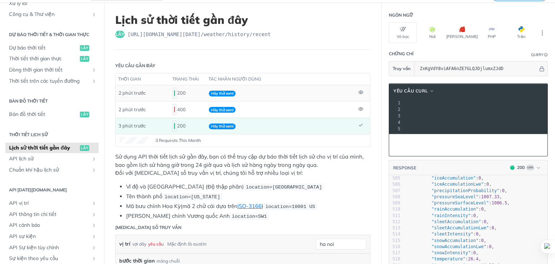
click at [205, 162] on font "Sử dụng API thời tiết lịch sử gần đây, bạn có thể truy cập dự báo thời tiết lịc…" at bounding box center [239, 160] width 248 height 15
click at [235, 162] on font "Sử dụng API thời tiết lịch sử gần đây, bạn có thể truy cập dự báo thời tiết lịc…" at bounding box center [239, 160] width 248 height 15
click at [260, 162] on font "Sử dụng API thời tiết lịch sử gần đây, bạn có thể truy cập dự báo thời tiết lịc…" at bounding box center [239, 160] width 248 height 15
click at [302, 165] on font "Sử dụng API thời tiết lịch sử gần đây, bạn có thể truy cập dự báo thời tiết lịc…" at bounding box center [239, 160] width 248 height 15
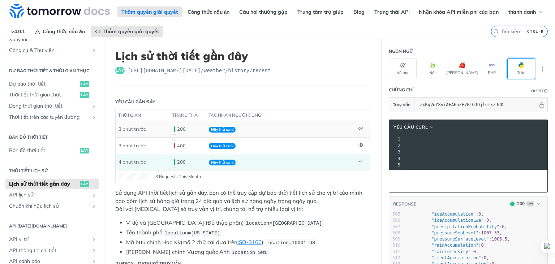
click at [525, 67] on span "button" at bounding box center [525, 66] width 0 height 6
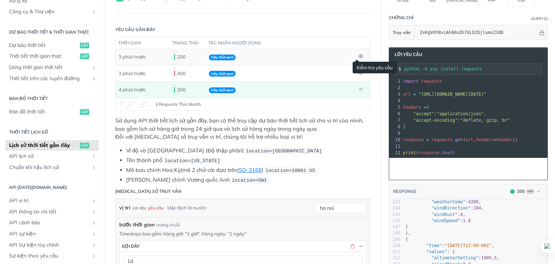
click at [359, 57] on icon at bounding box center [361, 56] width 5 height 5
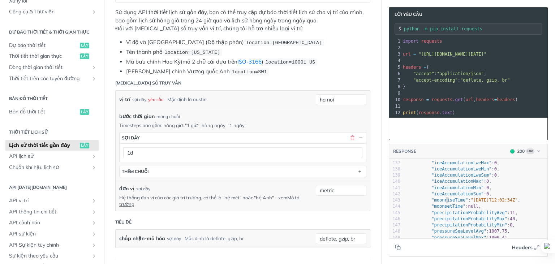
click at [441, 201] on span ""moonriseTime"" at bounding box center [450, 200] width 37 height 5
type textarea "moonriseTime"
click at [471, 199] on span ""[DATE]T12:02:34Z"" at bounding box center [494, 200] width 47 height 5
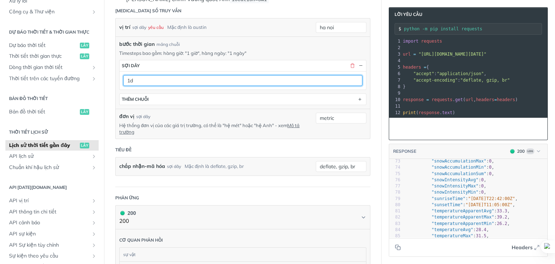
click at [233, 79] on input "1d" at bounding box center [242, 80] width 239 height 11
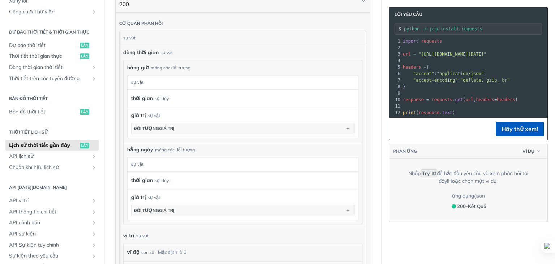
type input "1h"
click at [514, 134] on button "Hãy thử xem!" at bounding box center [520, 129] width 48 height 14
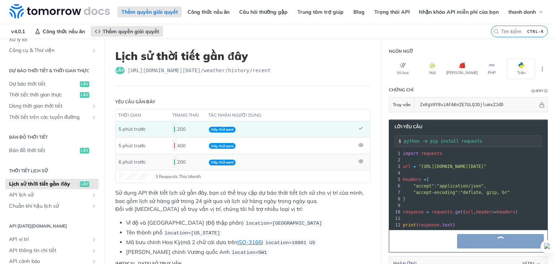
click at [359, 127] on icon at bounding box center [361, 128] width 5 height 5
click at [396, 69] on button "Vỏ bọc" at bounding box center [403, 69] width 28 height 21
click at [518, 68] on button "Trăn" at bounding box center [522, 69] width 28 height 21
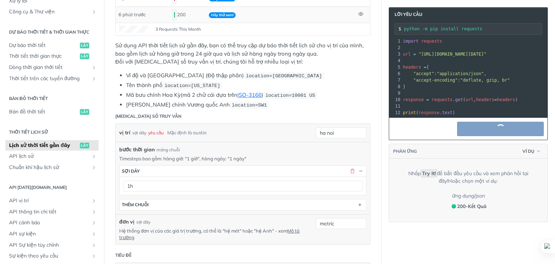
scroll to position [213, 0]
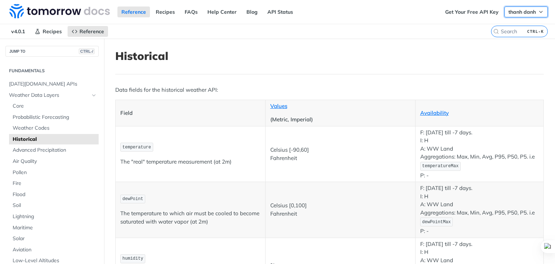
click at [526, 11] on span "thanh danh" at bounding box center [522, 12] width 27 height 7
drag, startPoint x: 530, startPoint y: 8, endPoint x: 353, endPoint y: 25, distance: 178.3
click at [353, 25] on nav "v4.0.1 Recipes Reference" at bounding box center [245, 31] width 491 height 14
click at [33, 104] on span "Core" at bounding box center [55, 106] width 84 height 7
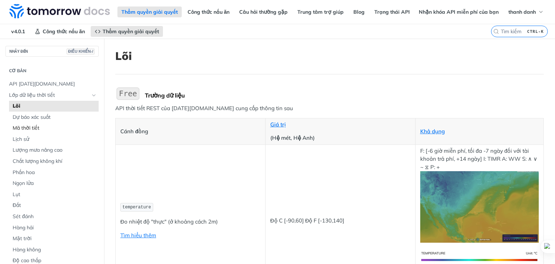
click at [39, 125] on span "Mã thời tiết" at bounding box center [55, 128] width 84 height 7
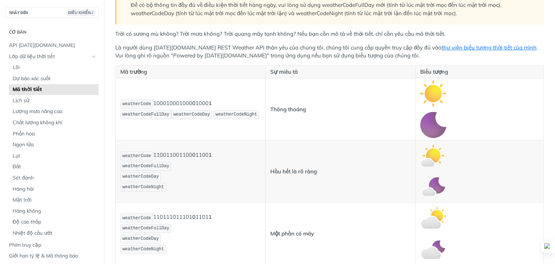
scroll to position [181, 0]
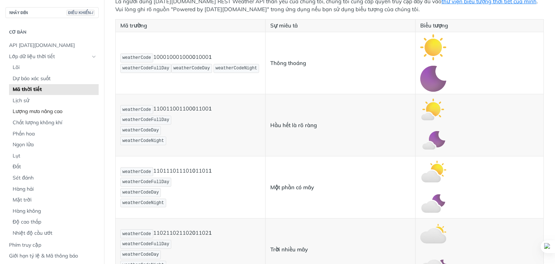
click at [27, 107] on link "Lượng mưa nâng cao" at bounding box center [54, 111] width 90 height 11
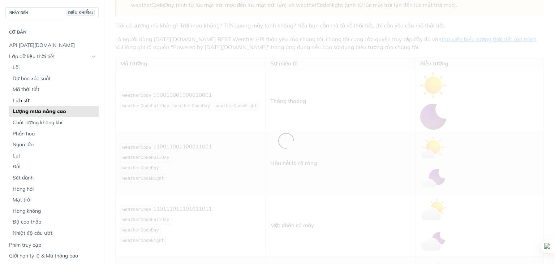
scroll to position [90, 0]
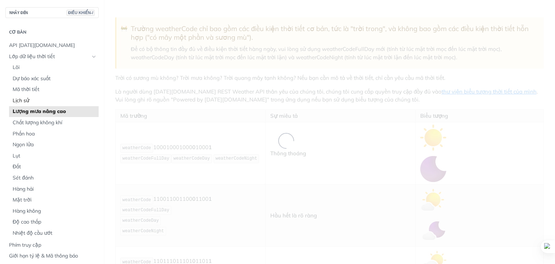
click at [27, 100] on font "Lịch sử" at bounding box center [21, 100] width 17 height 7
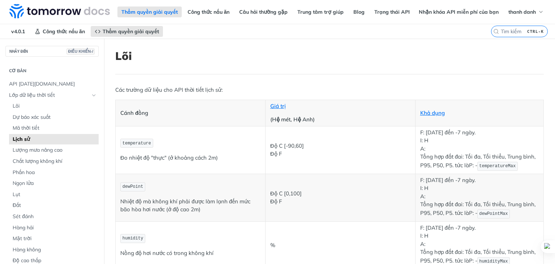
click at [29, 140] on font "Lịch sử" at bounding box center [21, 139] width 17 height 7
click at [158, 50] on h1 "Lõi" at bounding box center [329, 56] width 429 height 13
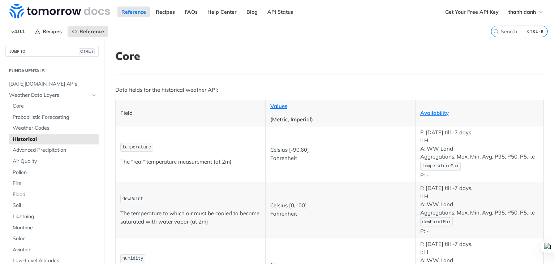
click at [238, 56] on h1 "Core" at bounding box center [329, 56] width 429 height 13
click at [43, 108] on span "Core" at bounding box center [55, 106] width 84 height 7
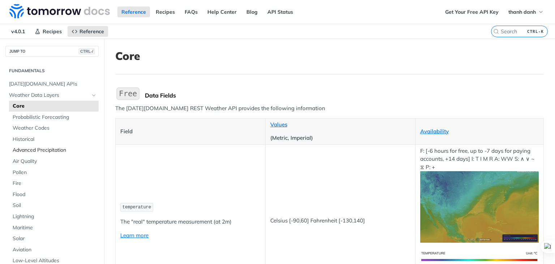
click at [38, 150] on span "Advanced Precipitation" at bounding box center [55, 150] width 84 height 7
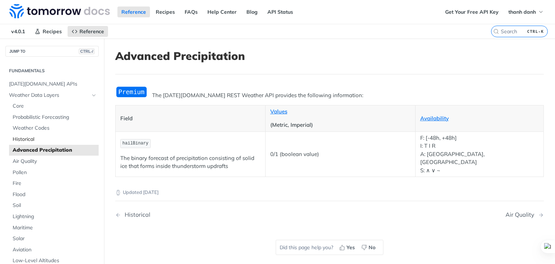
click at [38, 140] on span "Historical" at bounding box center [55, 139] width 84 height 7
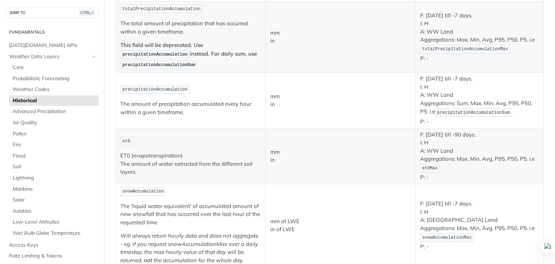
scroll to position [558, 0]
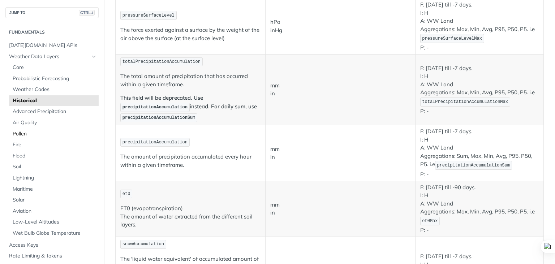
click at [32, 136] on span "Pollen" at bounding box center [55, 134] width 84 height 7
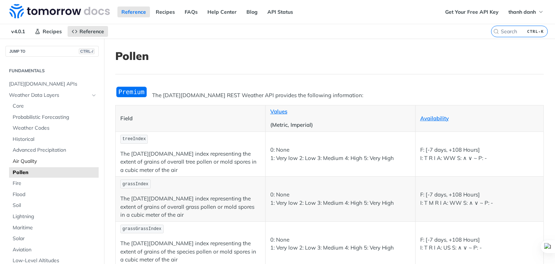
click at [23, 162] on span "Air Quality" at bounding box center [55, 161] width 84 height 7
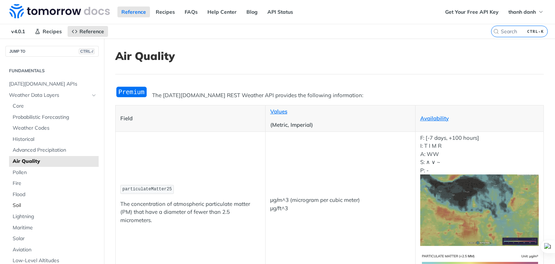
click at [25, 204] on span "Soil" at bounding box center [55, 205] width 84 height 7
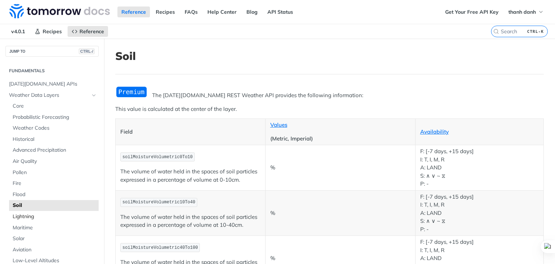
click at [25, 215] on span "Lightning" at bounding box center [55, 216] width 84 height 7
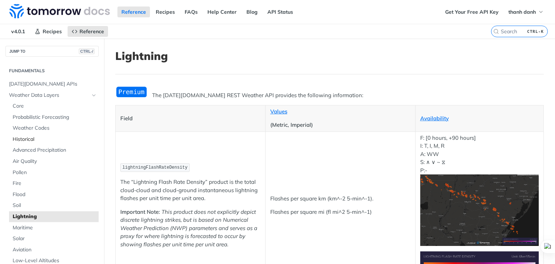
click at [35, 143] on link "Historical" at bounding box center [54, 139] width 90 height 11
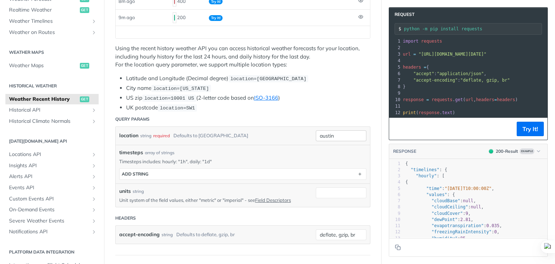
scroll to position [178, 0]
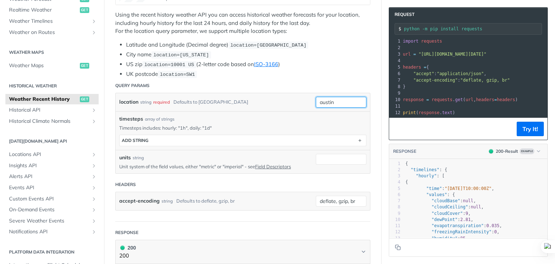
click at [333, 101] on input "austin" at bounding box center [341, 102] width 51 height 11
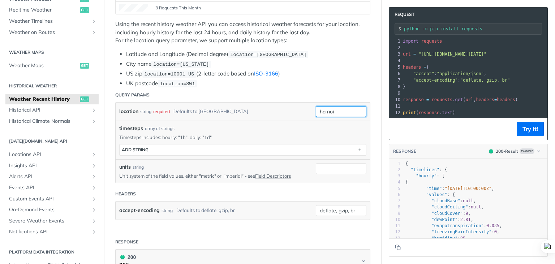
scroll to position [181, 0]
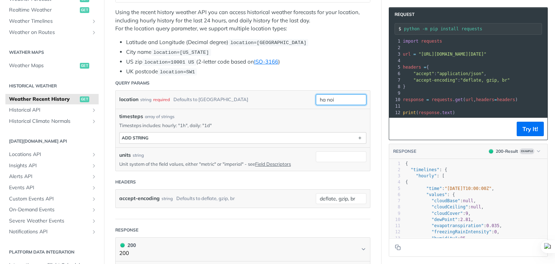
type input "ha noi"
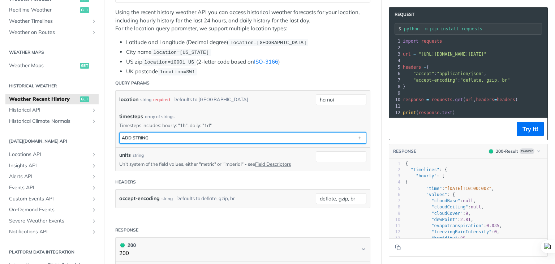
click at [343, 135] on button "ADD string" at bounding box center [243, 138] width 247 height 11
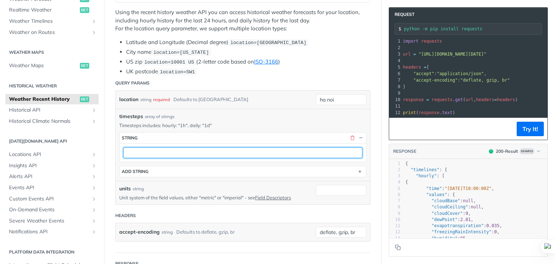
click at [189, 152] on input "text" at bounding box center [242, 153] width 239 height 11
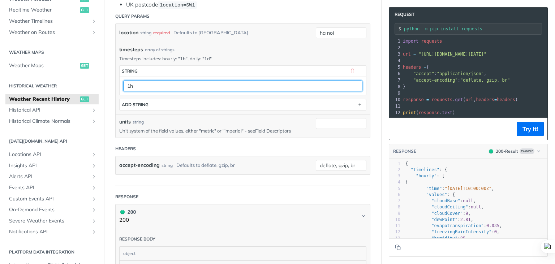
scroll to position [253, 0]
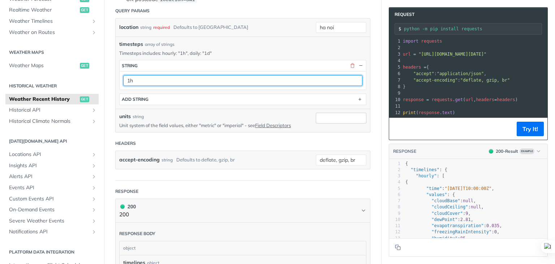
type input "1h"
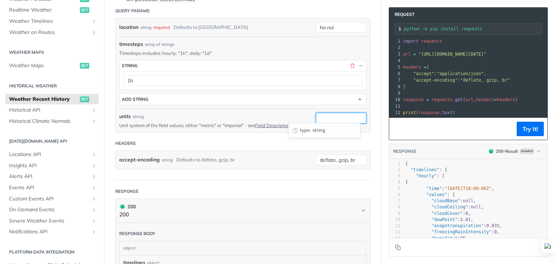
click at [328, 117] on input "units" at bounding box center [341, 118] width 51 height 11
click at [205, 122] on p "Unit system of the field values, either "metric" or "imperial" - see Field Desc…" at bounding box center [212, 125] width 186 height 7
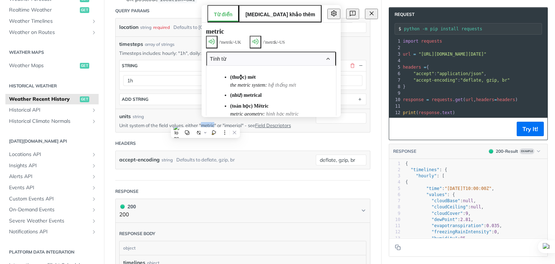
copy p "metric"
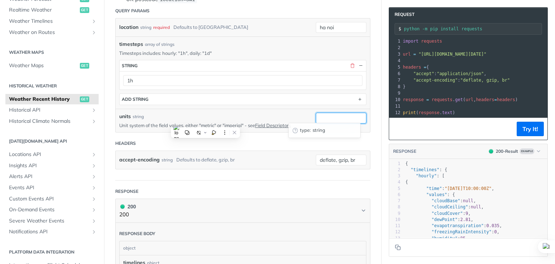
click at [354, 119] on input "units" at bounding box center [341, 118] width 51 height 11
paste input "metric"
type input "metric"
click at [199, 155] on div "Defaults to deflate, gzip, br" at bounding box center [205, 160] width 59 height 10
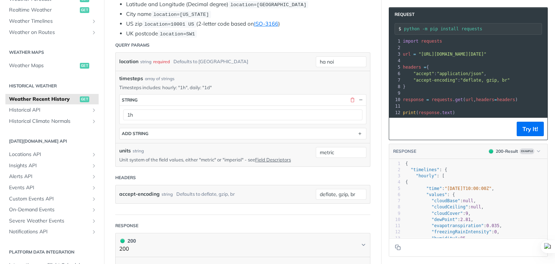
scroll to position [217, 0]
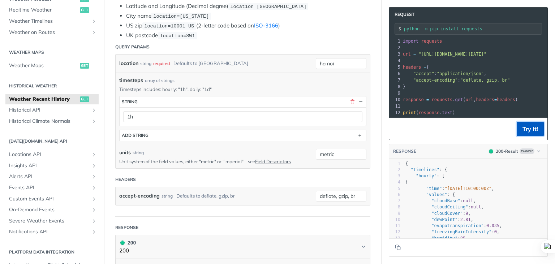
click at [524, 128] on button "Try It!" at bounding box center [530, 129] width 27 height 14
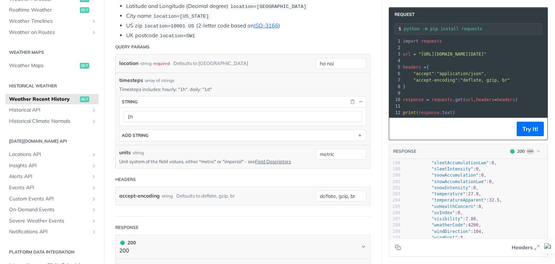
scroll to position [3536, 0]
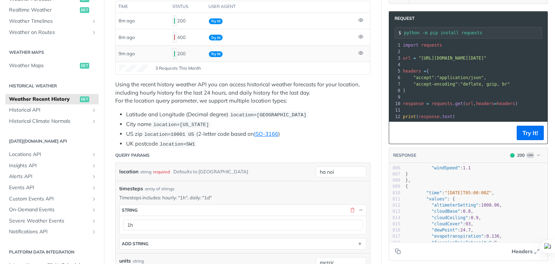
click at [362, 56] on td at bounding box center [363, 54] width 14 height 16
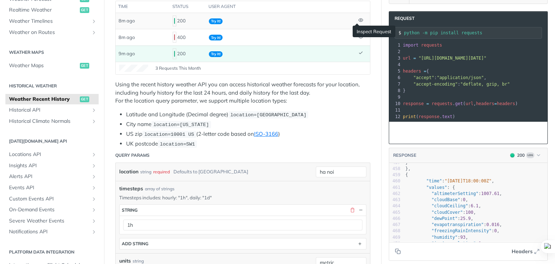
click at [359, 21] on icon at bounding box center [361, 19] width 4 height 3
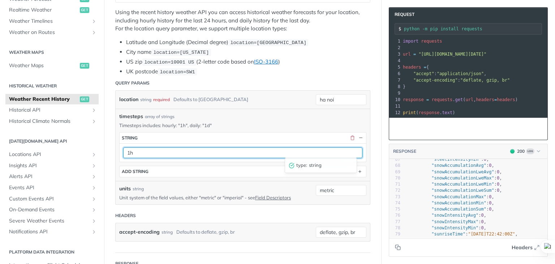
click at [228, 153] on input "1h" at bounding box center [242, 153] width 239 height 11
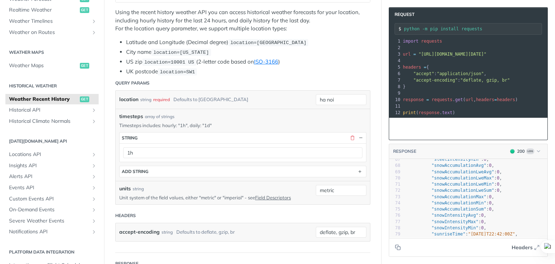
click at [280, 122] on p "Timesteps includes: hourly: "1h", daily: "1d"" at bounding box center [242, 125] width 247 height 7
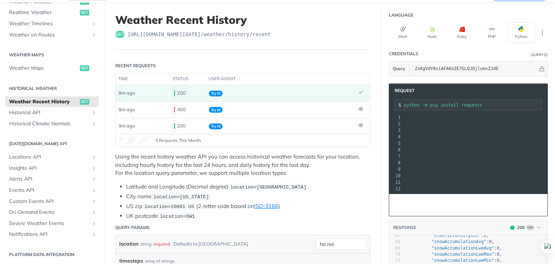
click at [334, 155] on p "Using the recent history weather API you can access historical weather forecast…" at bounding box center [242, 165] width 255 height 25
click at [359, 90] on icon at bounding box center [361, 92] width 5 height 5
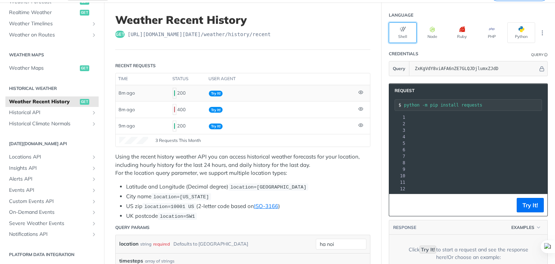
click at [403, 36] on button "Shell" at bounding box center [403, 32] width 28 height 21
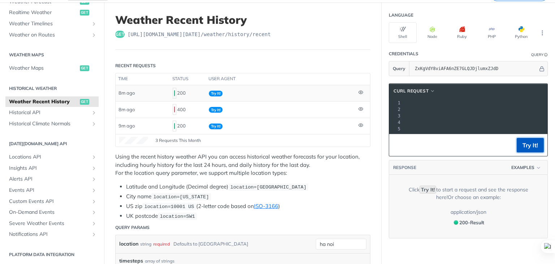
click at [528, 147] on button "Try It!" at bounding box center [530, 145] width 27 height 14
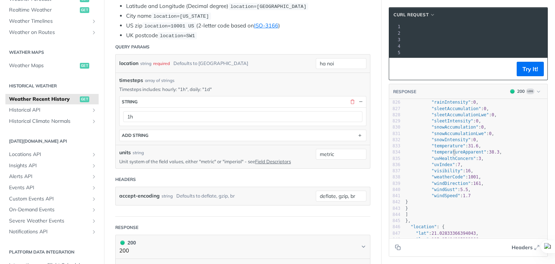
click at [448, 155] on span ""temperatureApparent"" at bounding box center [459, 152] width 55 height 5
type textarea "temperatureApparent"
click at [448, 155] on span ""temperatureApparent"" at bounding box center [459, 152] width 55 height 5
click at [443, 149] on pre ""temperature" : 31.6 ," at bounding box center [476, 146] width 144 height 6
type textarea "temperature"
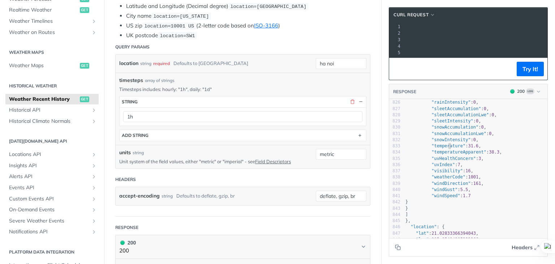
click at [443, 149] on pre ""temperature" : 31.6 ," at bounding box center [476, 146] width 144 height 6
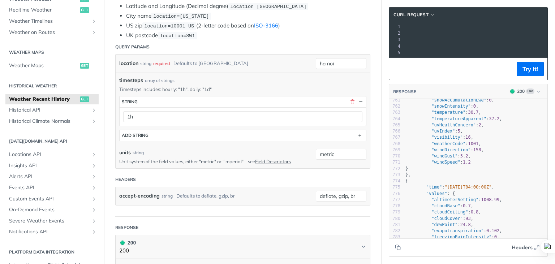
scroll to position [4713, 0]
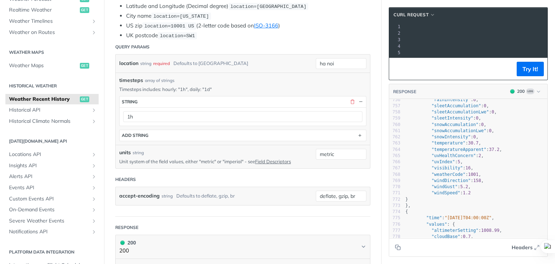
click at [444, 146] on span ""temperature"" at bounding box center [449, 143] width 34 height 5
type textarea "temperature"
click at [444, 146] on span ""temperature"" at bounding box center [449, 143] width 34 height 5
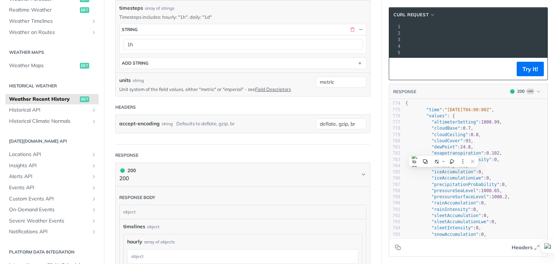
scroll to position [4722, 0]
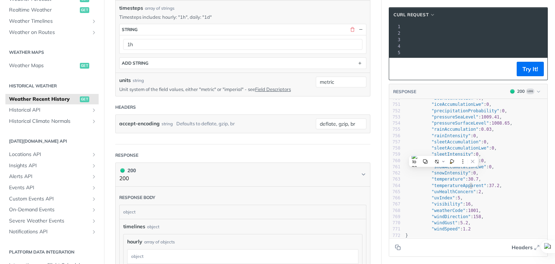
click at [464, 188] on span ""temperatureApparent"" at bounding box center [459, 185] width 55 height 5
type textarea "temperatureApparent"
click at [464, 188] on span ""temperatureApparent"" at bounding box center [459, 185] width 55 height 5
click at [433, 182] on span ""temperature"" at bounding box center [449, 179] width 34 height 5
type textarea "temperature"
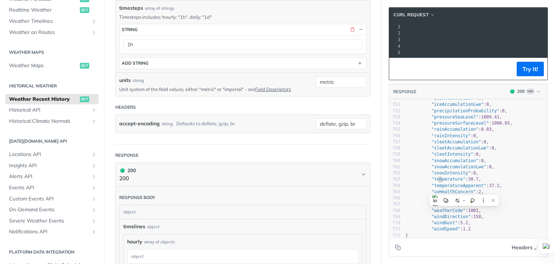
click at [433, 182] on span ""temperature"" at bounding box center [449, 179] width 34 height 5
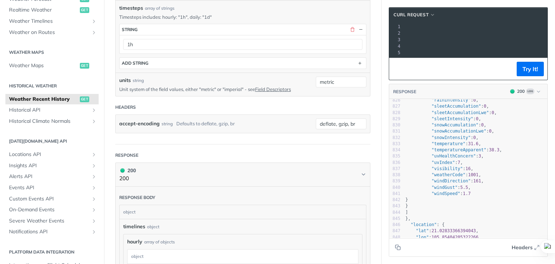
scroll to position [5147, 0]
click at [443, 149] on span ""temperature"" at bounding box center [449, 146] width 34 height 5
type textarea "temperature"
click at [443, 149] on span ""temperature"" at bounding box center [449, 146] width 34 height 5
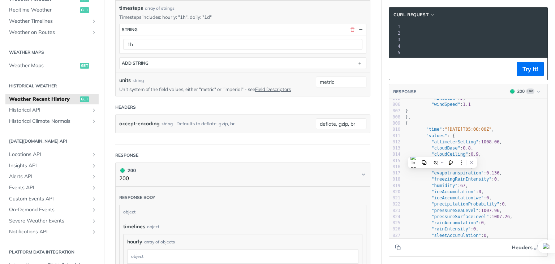
scroll to position [5002, 0]
